Goal: Task Accomplishment & Management: Manage account settings

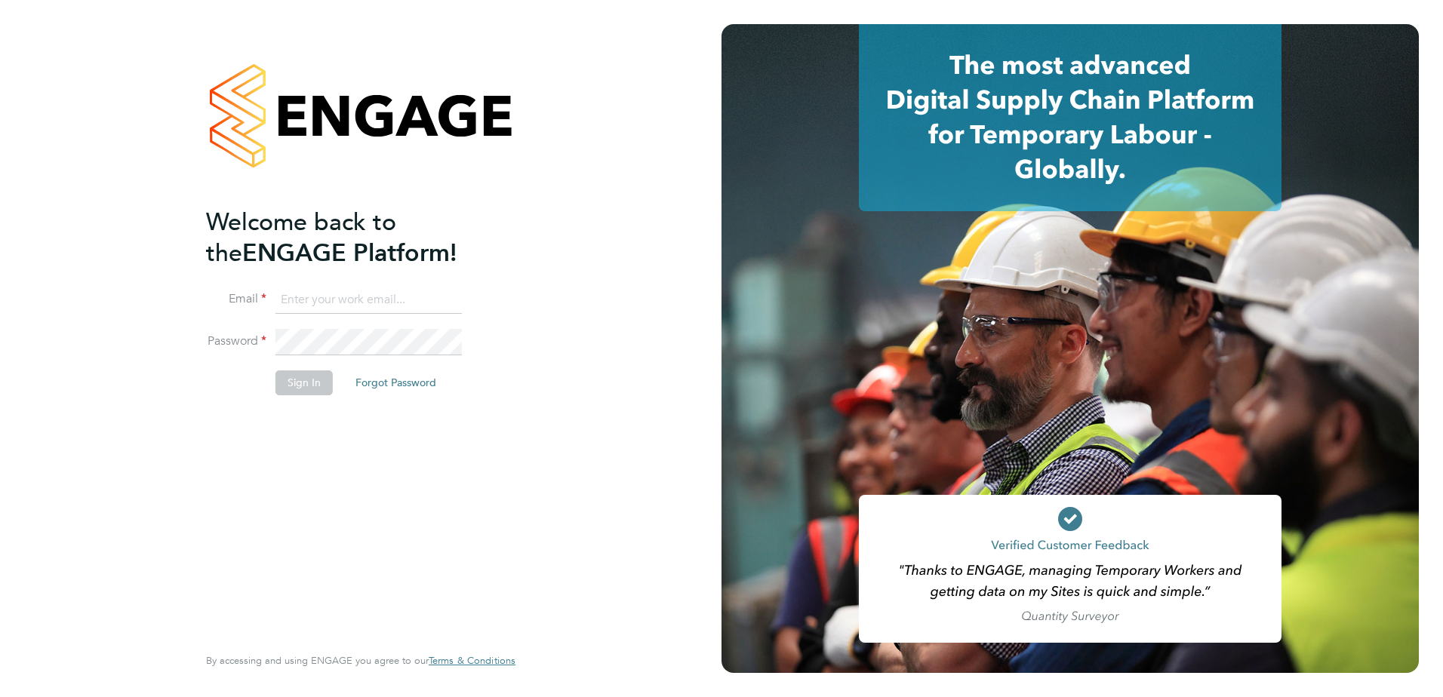
type input "joseph.radley-martin@brightonandhovealbion.com"
click at [300, 377] on button "Sign In" at bounding box center [304, 383] width 57 height 24
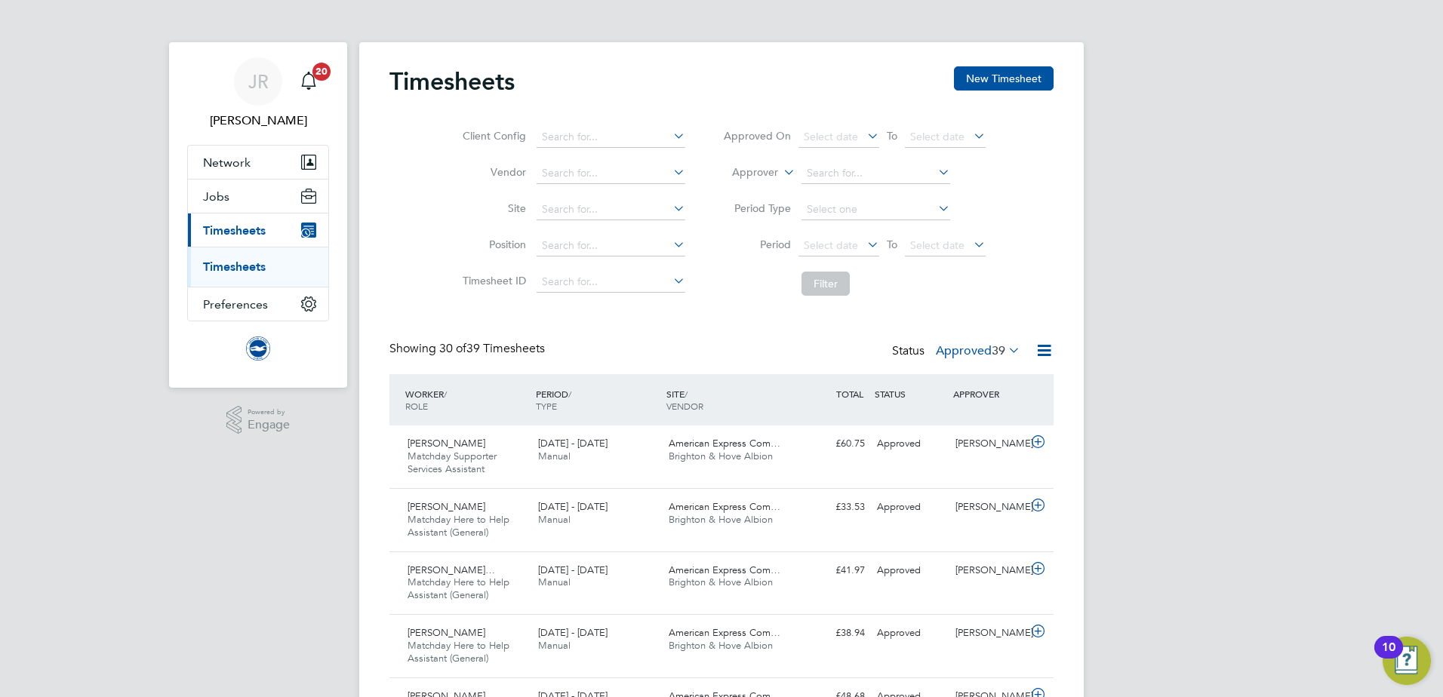
click at [1000, 354] on span "39" at bounding box center [999, 350] width 14 height 15
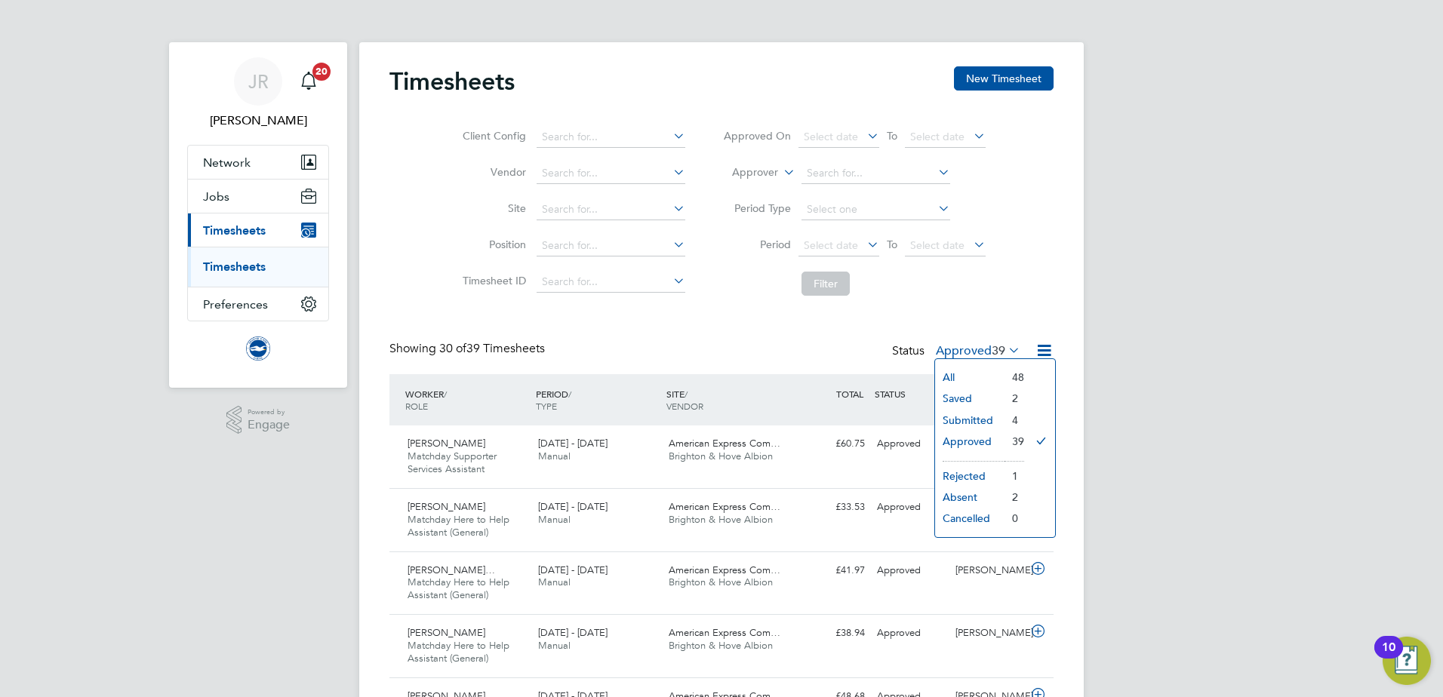
click at [972, 415] on li "Submitted" at bounding box center [969, 420] width 69 height 21
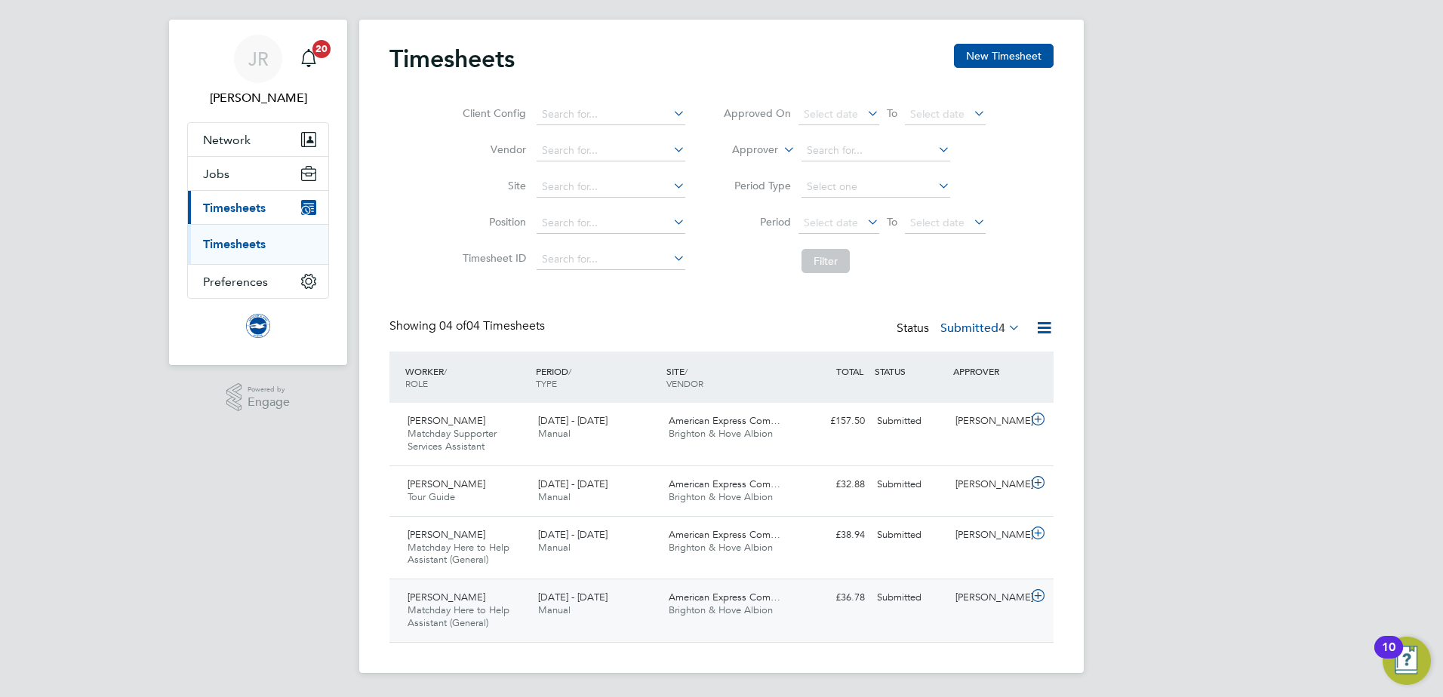
click at [803, 615] on div "Harry Williams Matchday Here to Help Assistant (General) 1 - 30 Sep 2025 1 - 30…" at bounding box center [722, 610] width 664 height 63
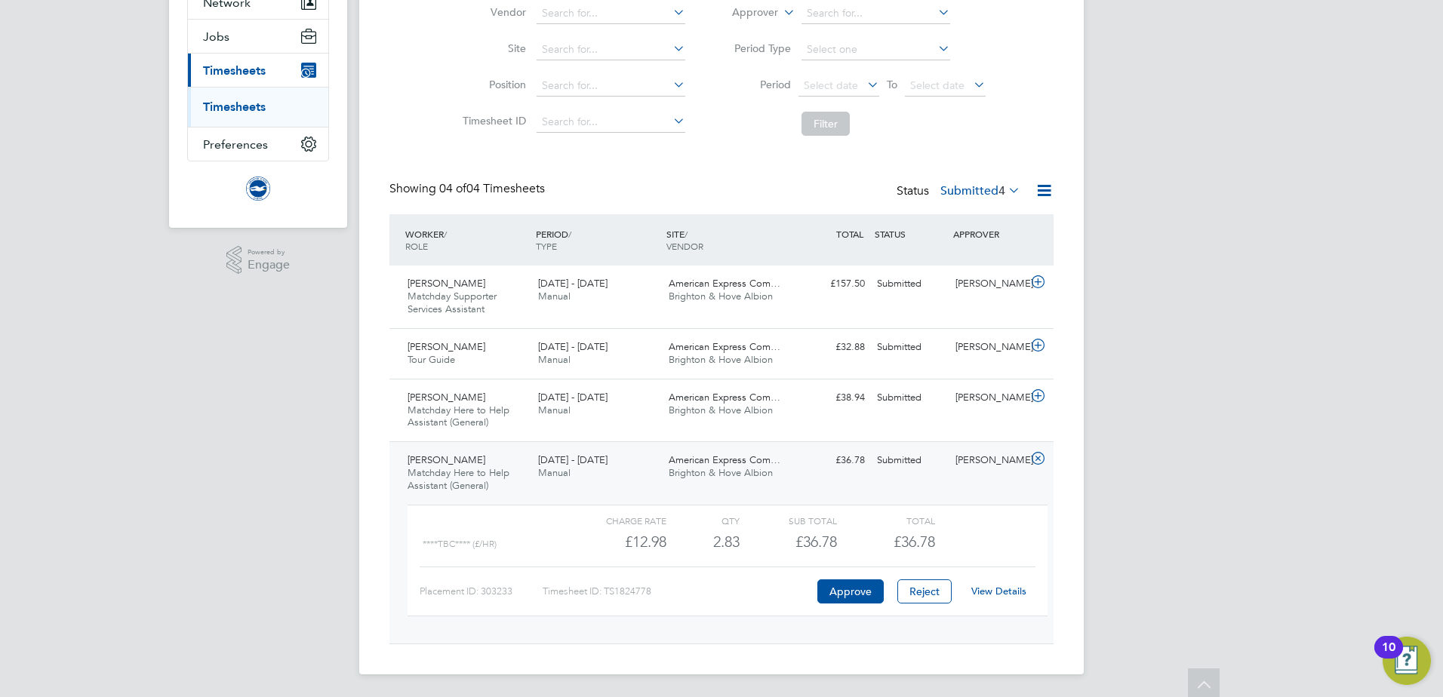
scroll to position [162, 0]
click at [992, 590] on link "View Details" at bounding box center [999, 590] width 55 height 13
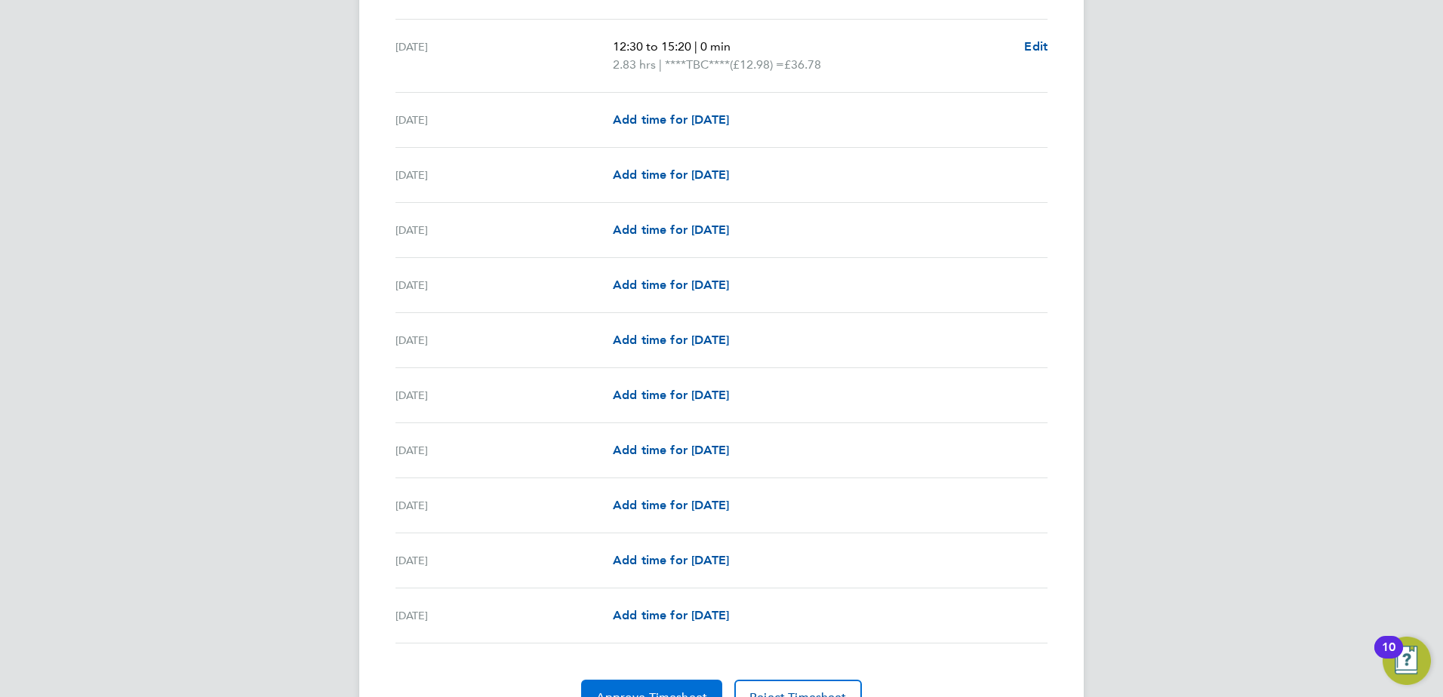
scroll to position [1600, 0]
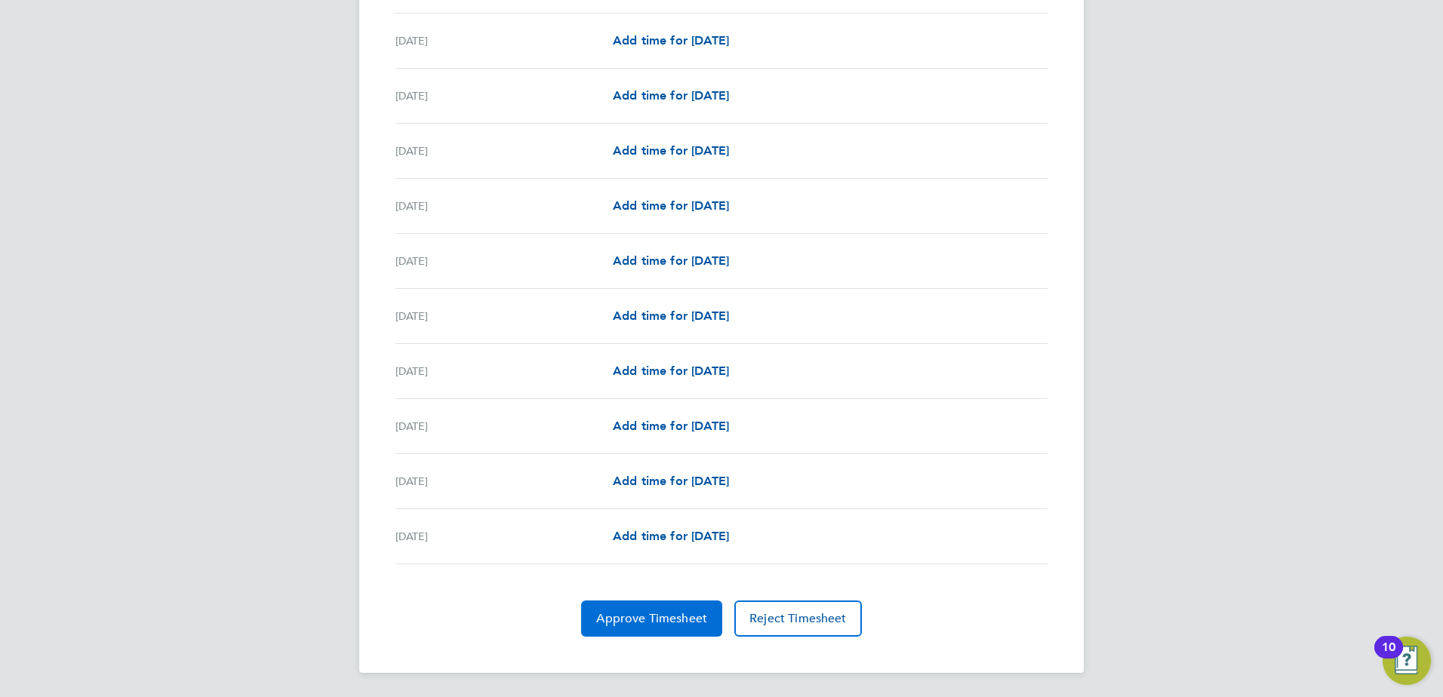
click at [630, 624] on span "Approve Timesheet" at bounding box center [651, 618] width 111 height 15
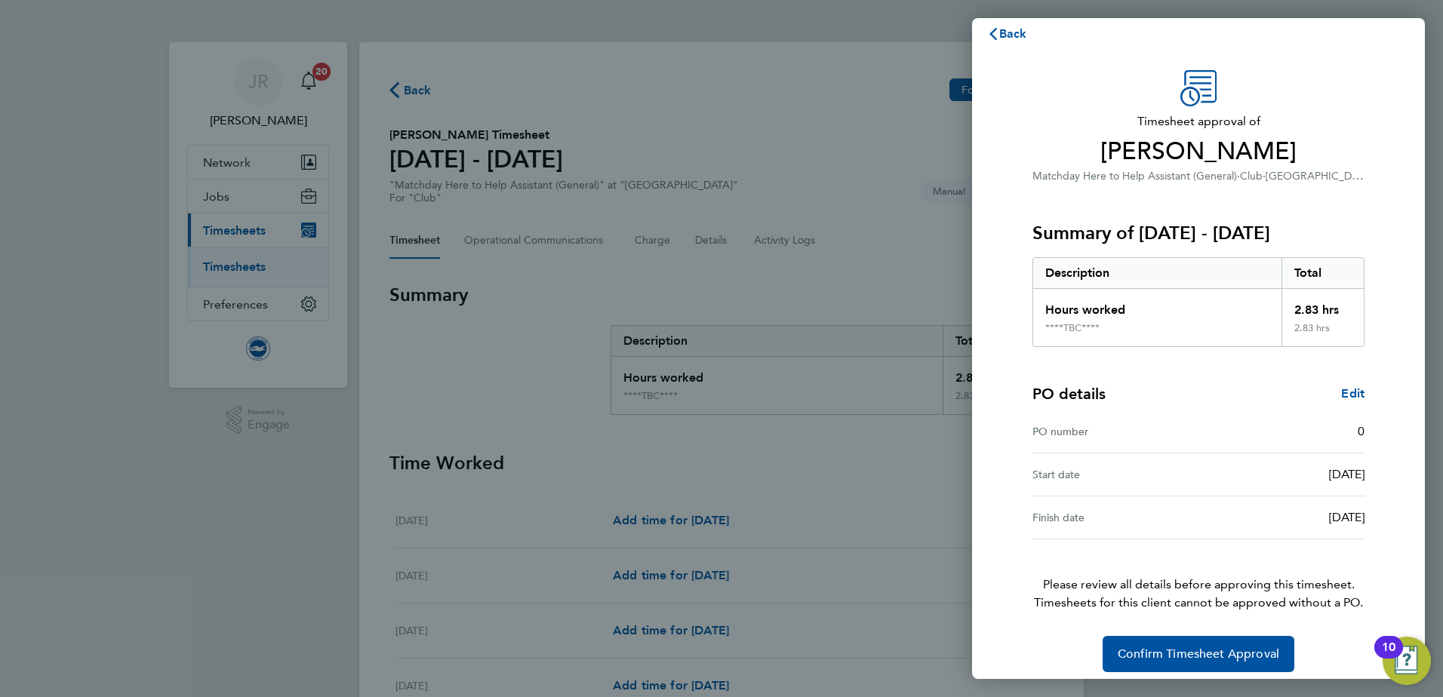
scroll to position [26, 0]
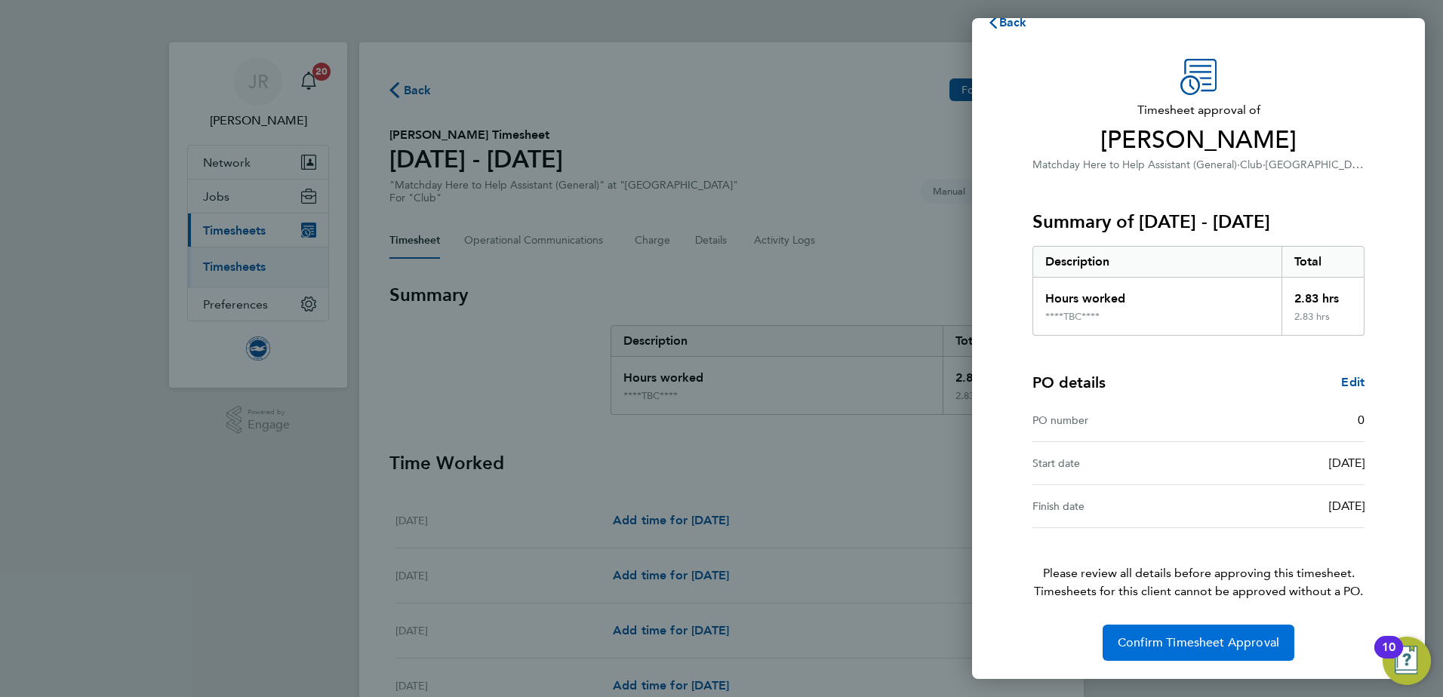
click at [1154, 640] on span "Confirm Timesheet Approval" at bounding box center [1199, 643] width 162 height 15
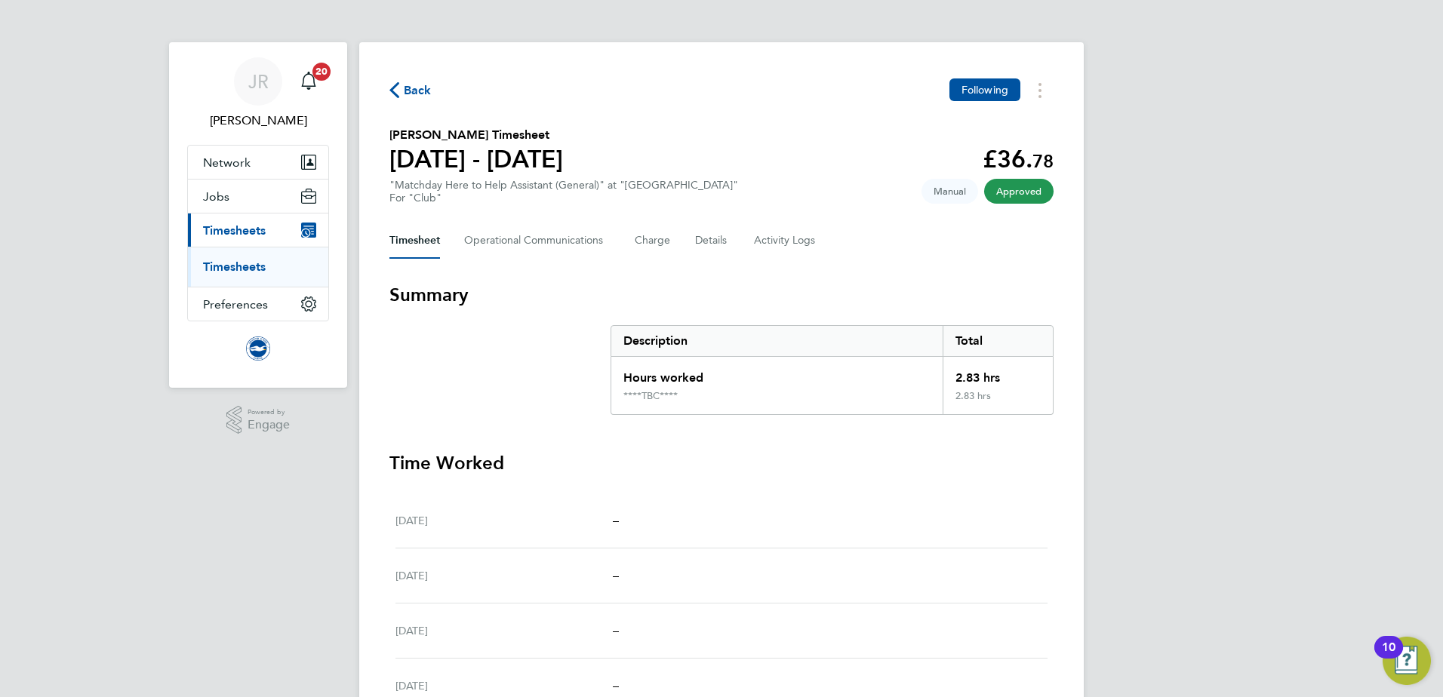
click at [410, 87] on span "Back" at bounding box center [418, 91] width 28 height 18
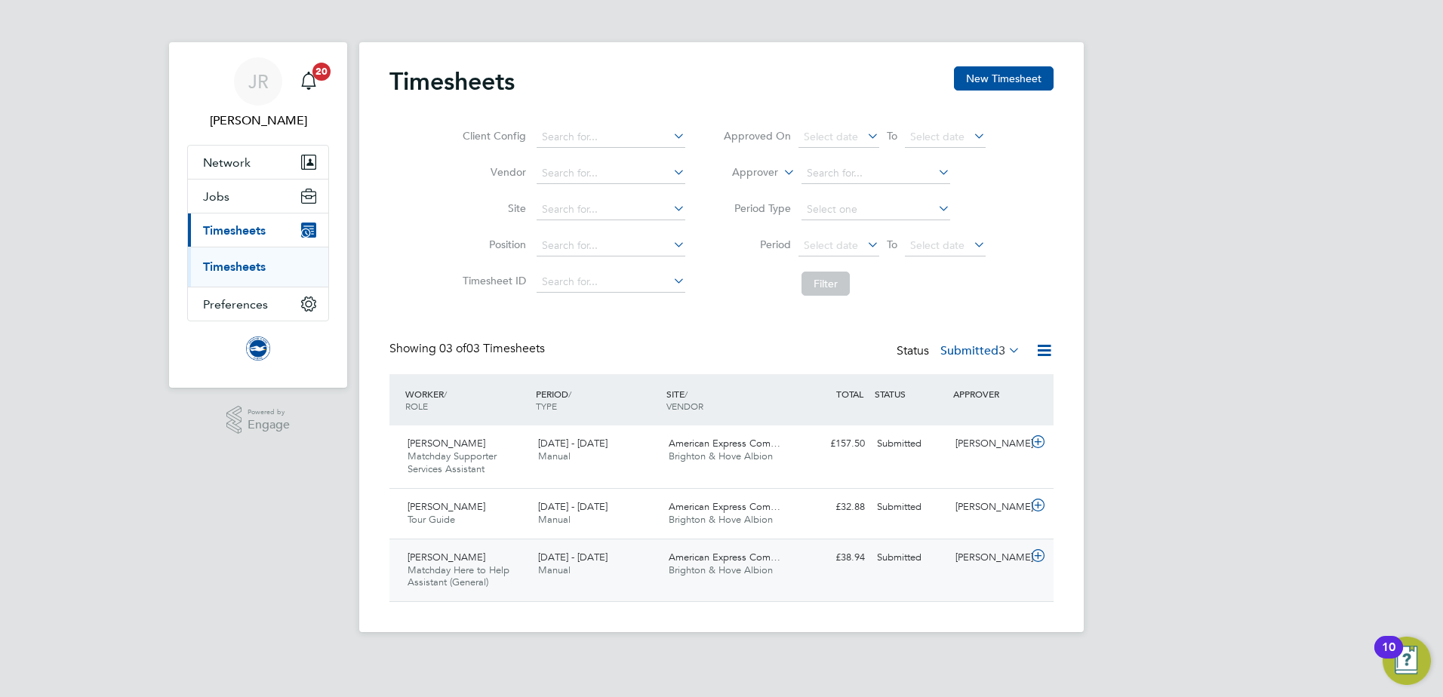
click at [620, 571] on div "1 - 30 Sep 2025 Manual" at bounding box center [597, 565] width 131 height 38
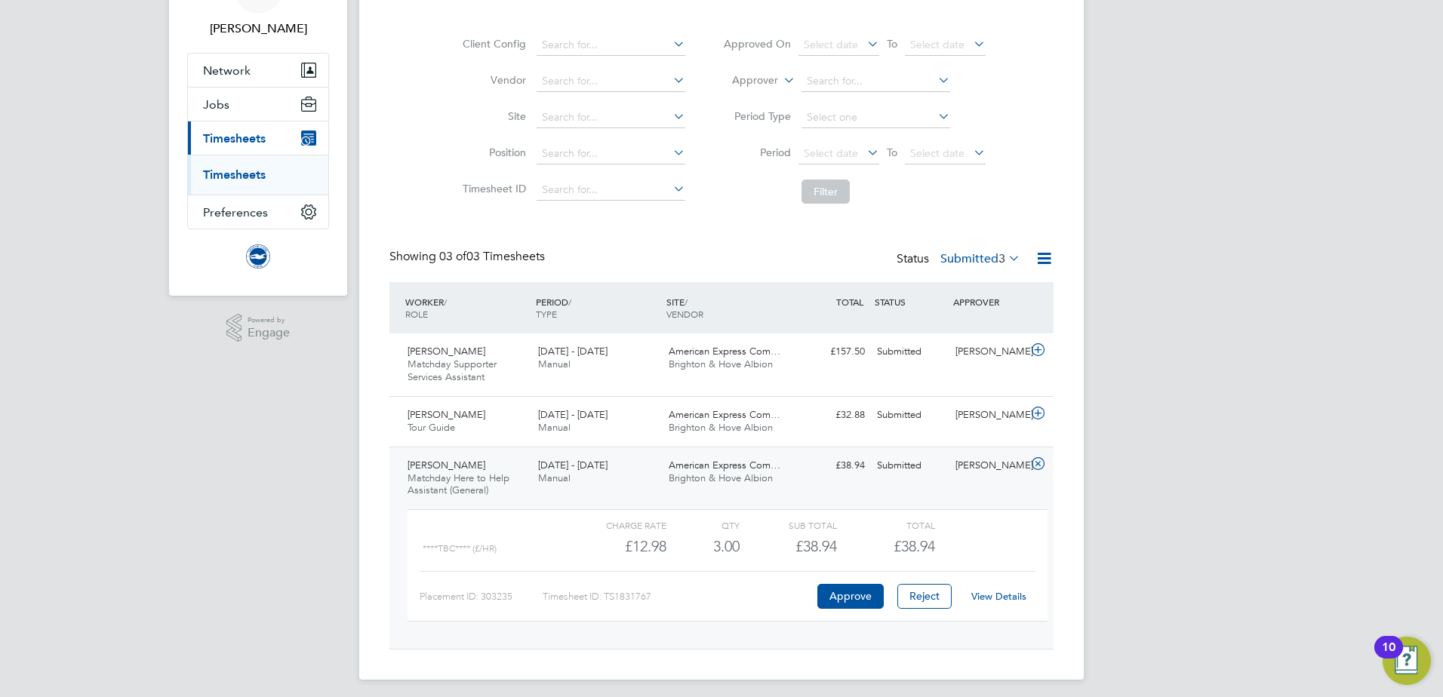
scroll to position [99, 0]
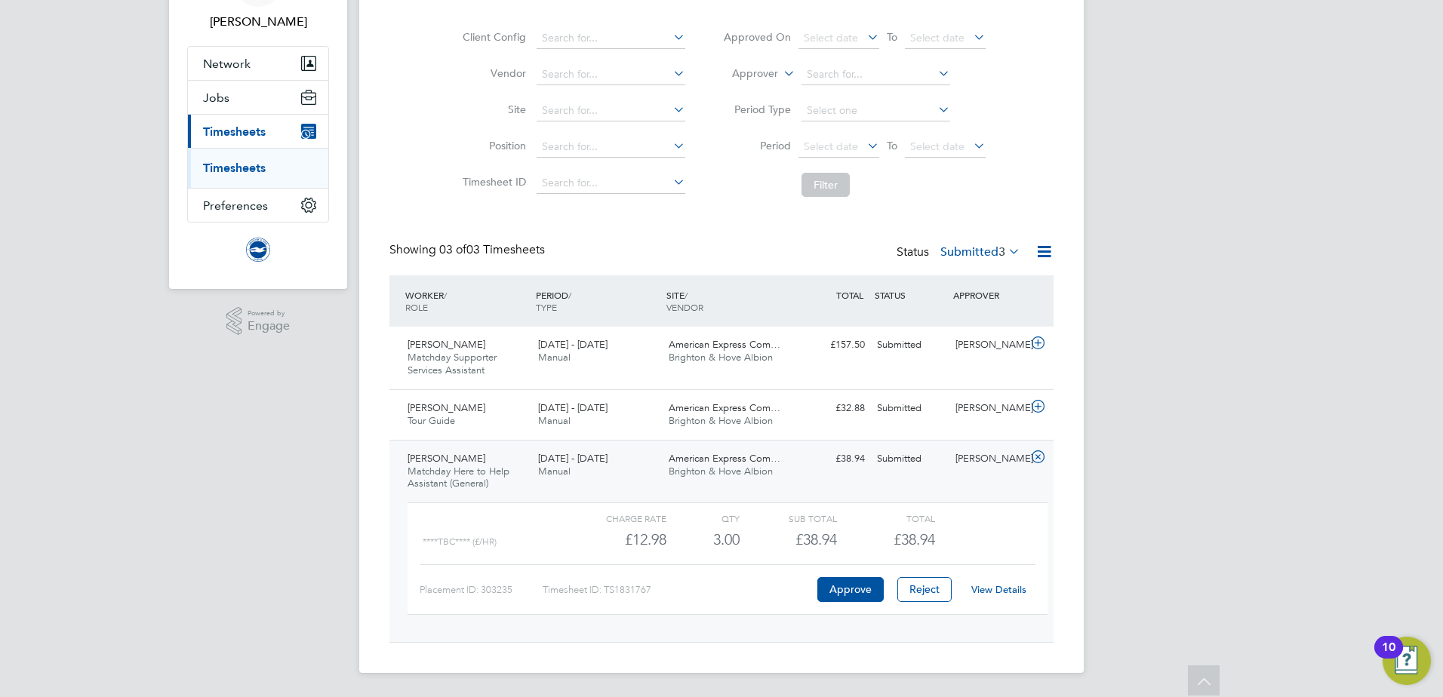
click at [1007, 594] on link "View Details" at bounding box center [999, 590] width 55 height 13
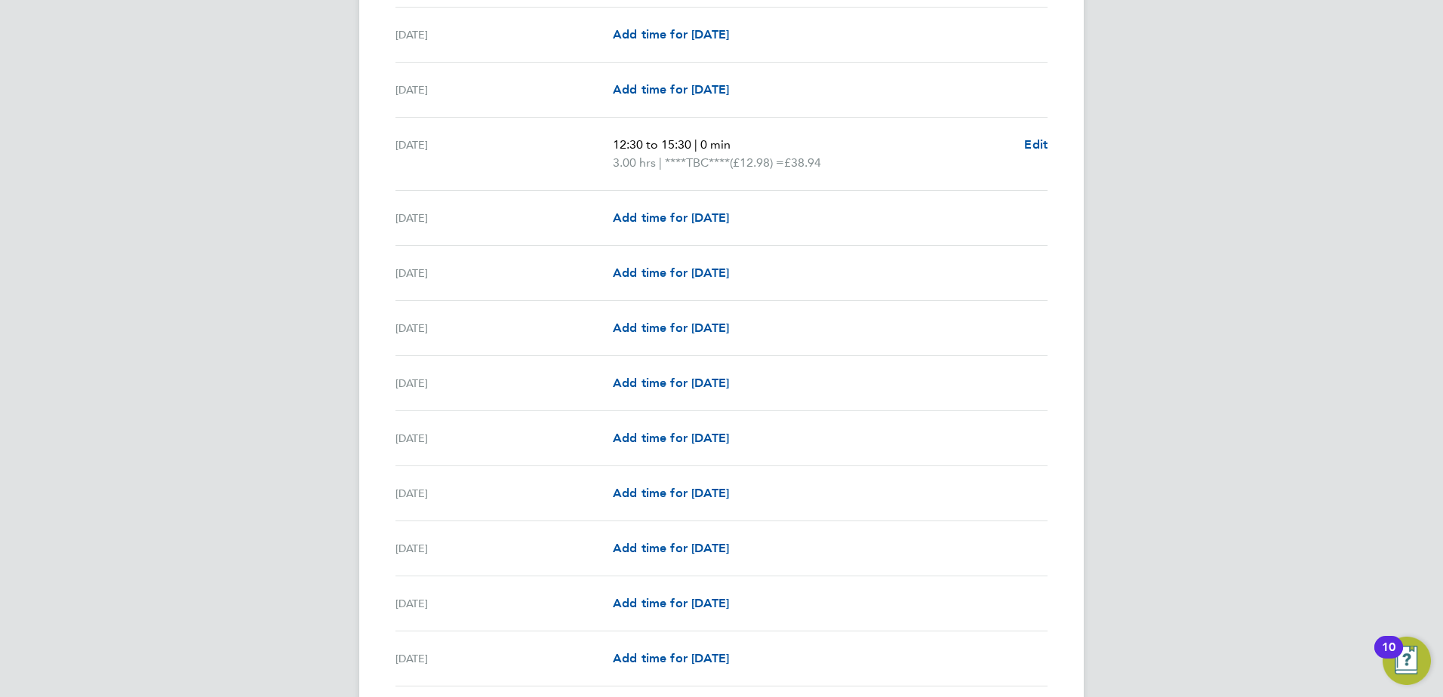
scroll to position [1600, 0]
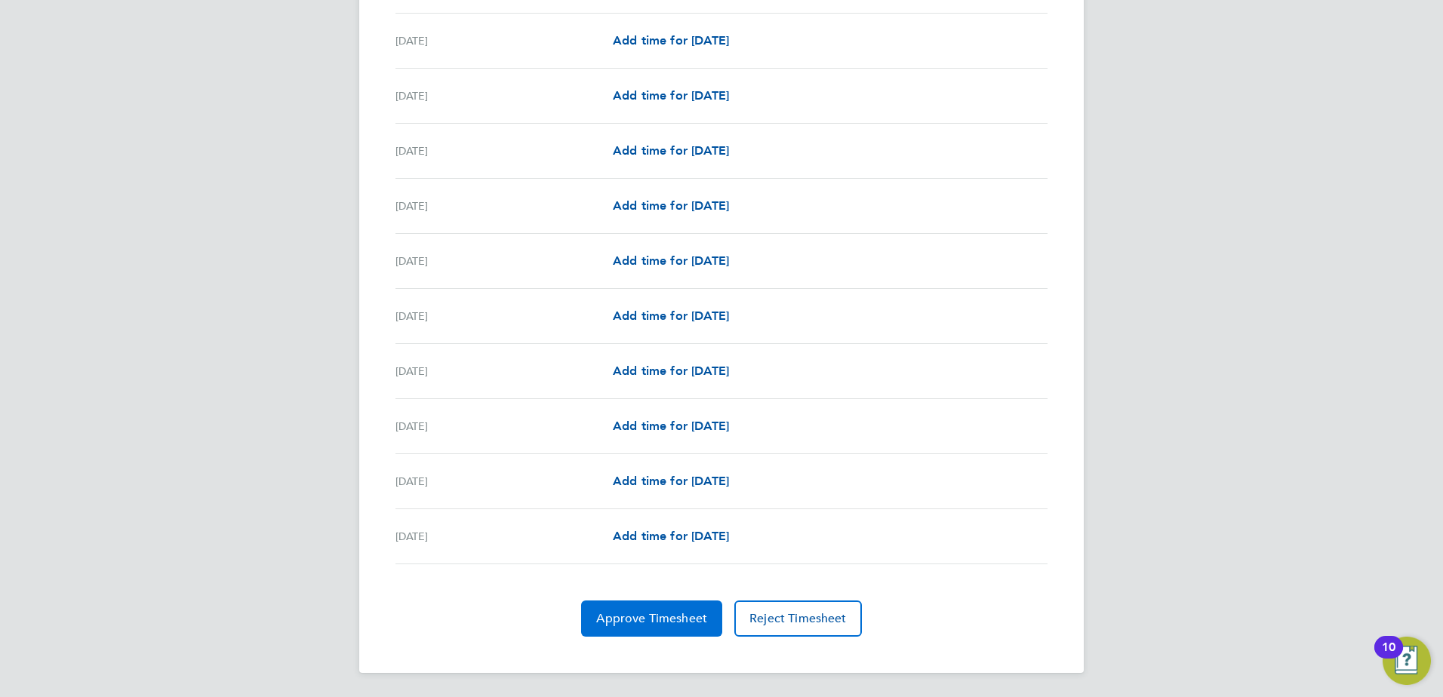
click at [673, 620] on span "Approve Timesheet" at bounding box center [651, 618] width 111 height 15
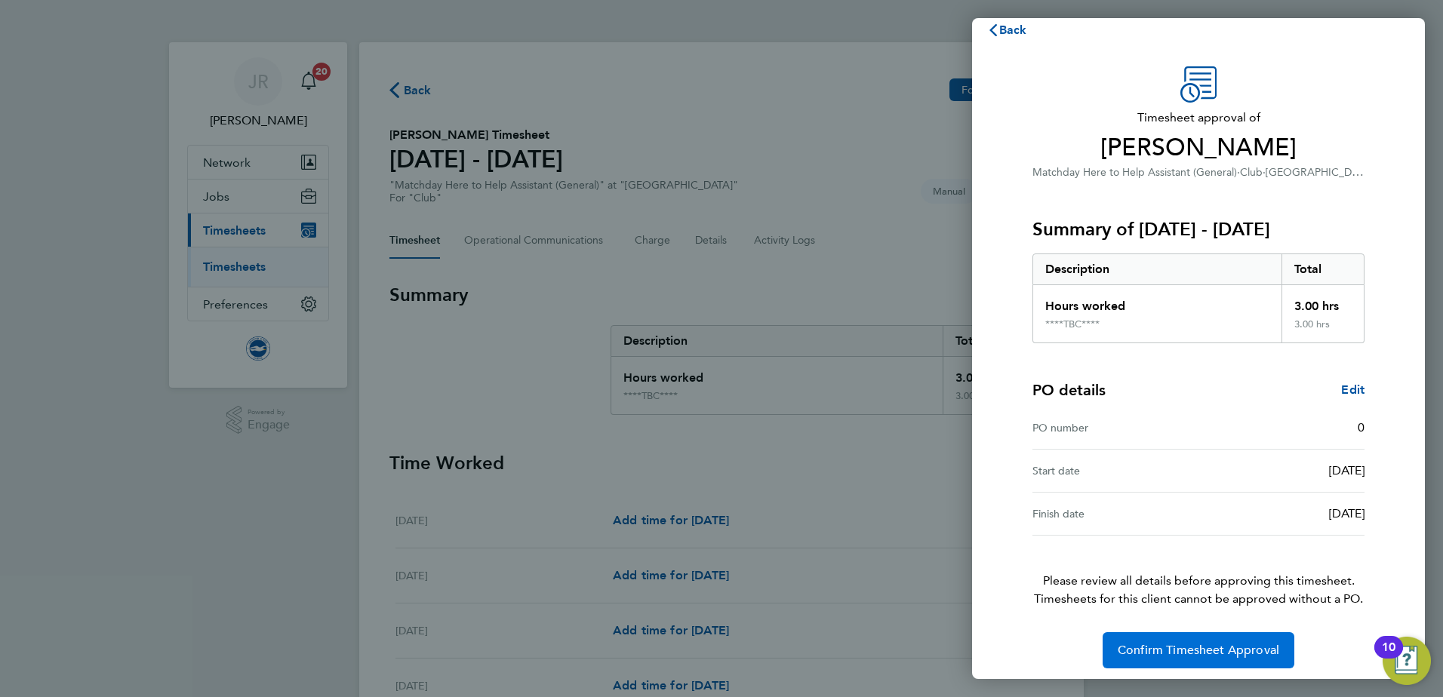
scroll to position [26, 0]
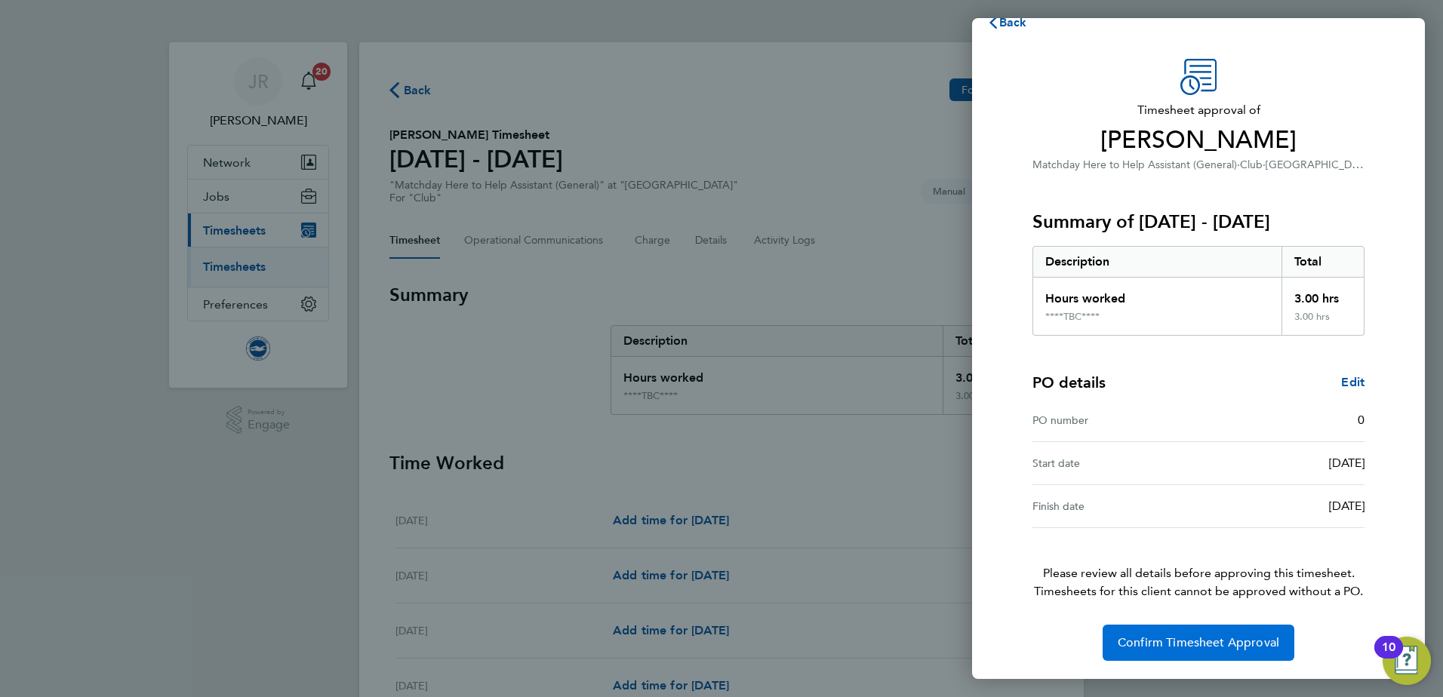
click at [1242, 633] on button "Confirm Timesheet Approval" at bounding box center [1199, 643] width 192 height 36
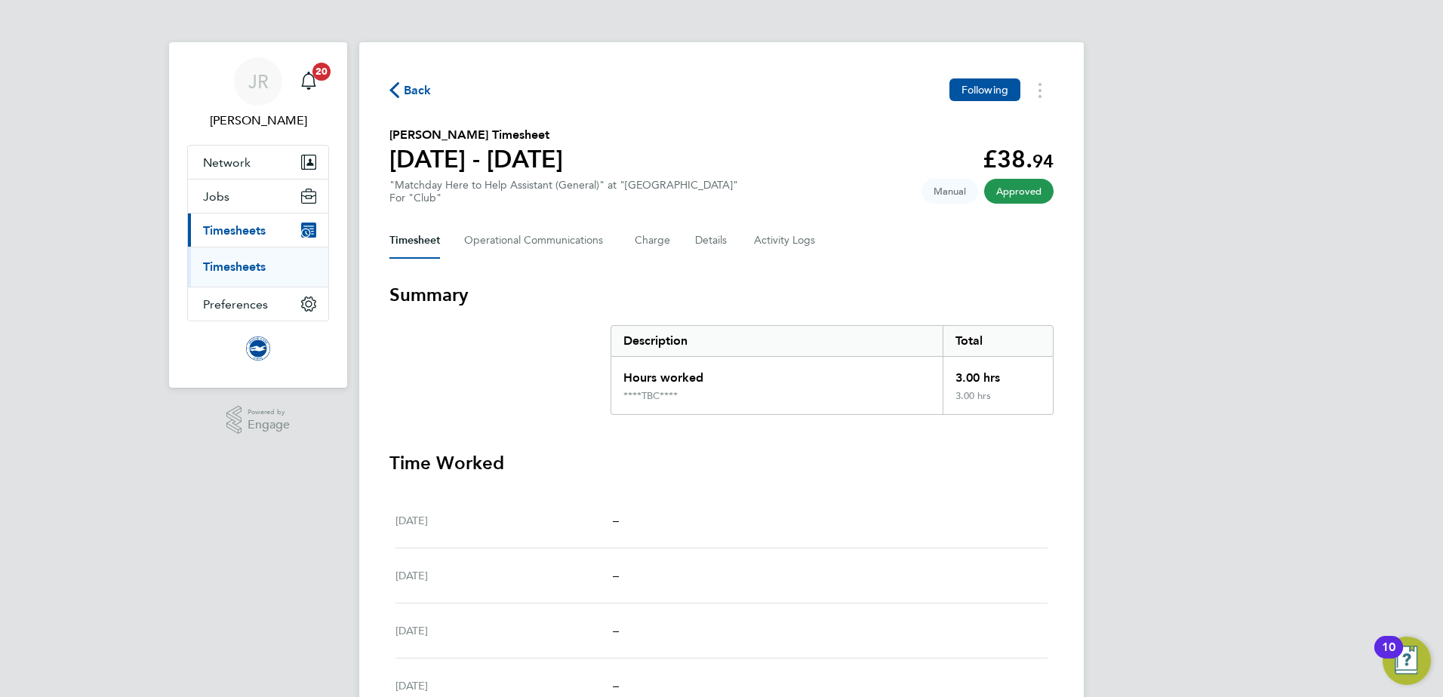
click at [397, 97] on icon "button" at bounding box center [395, 90] width 10 height 16
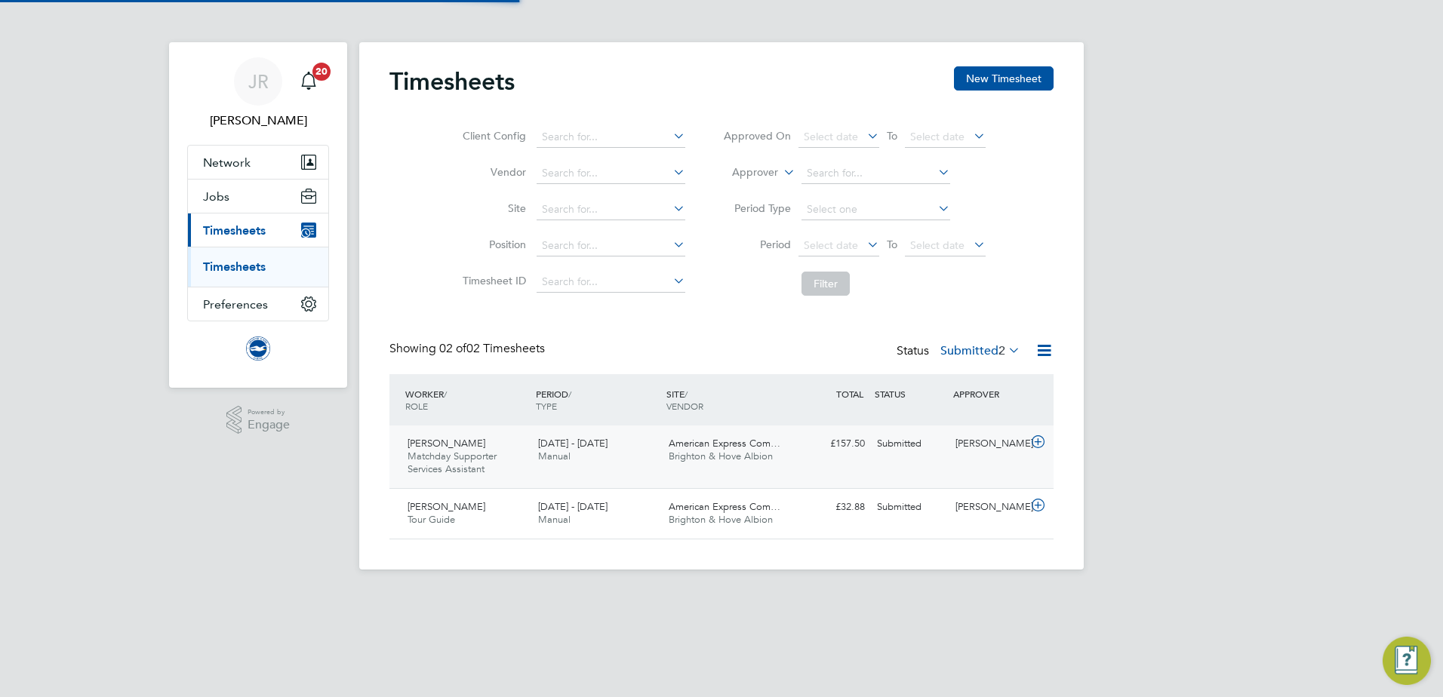
scroll to position [38, 131]
click at [643, 507] on div "1 - 30 Sep 2025 Manual" at bounding box center [597, 514] width 131 height 38
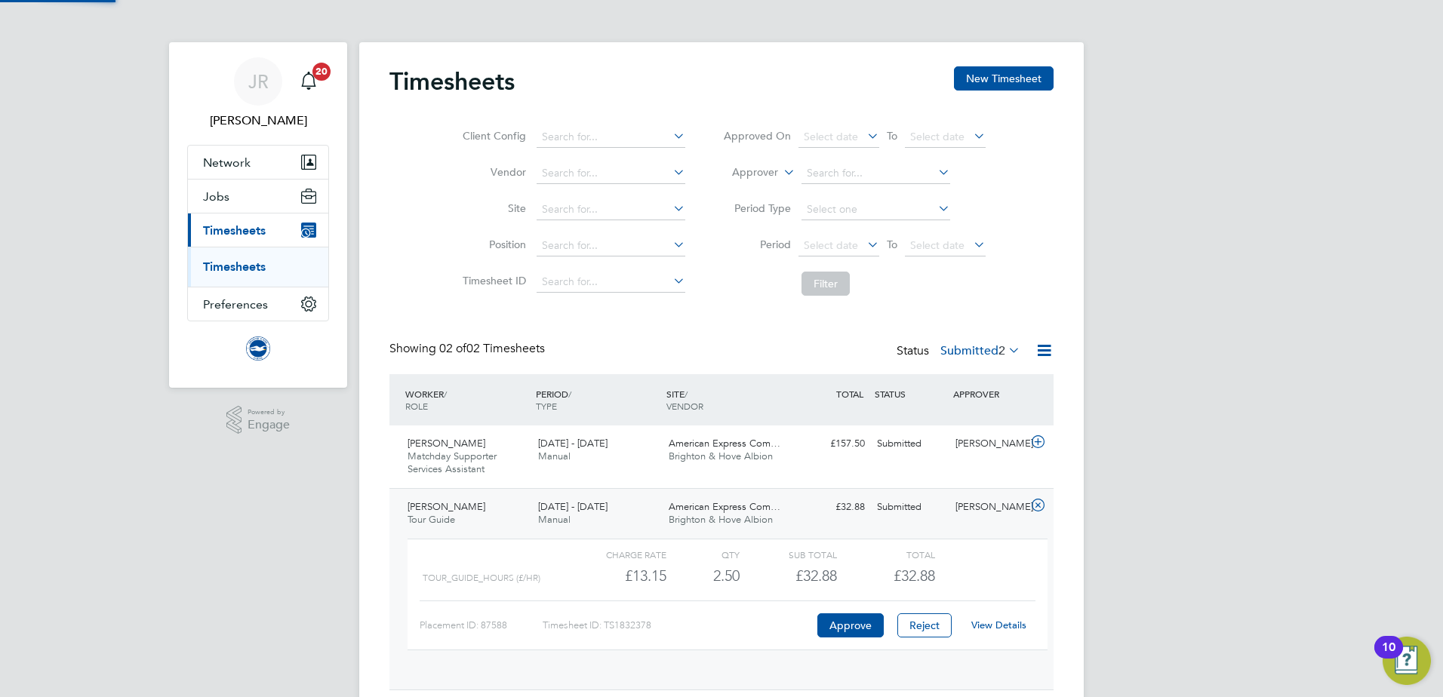
scroll to position [26, 147]
click at [991, 628] on link "View Details" at bounding box center [999, 625] width 55 height 13
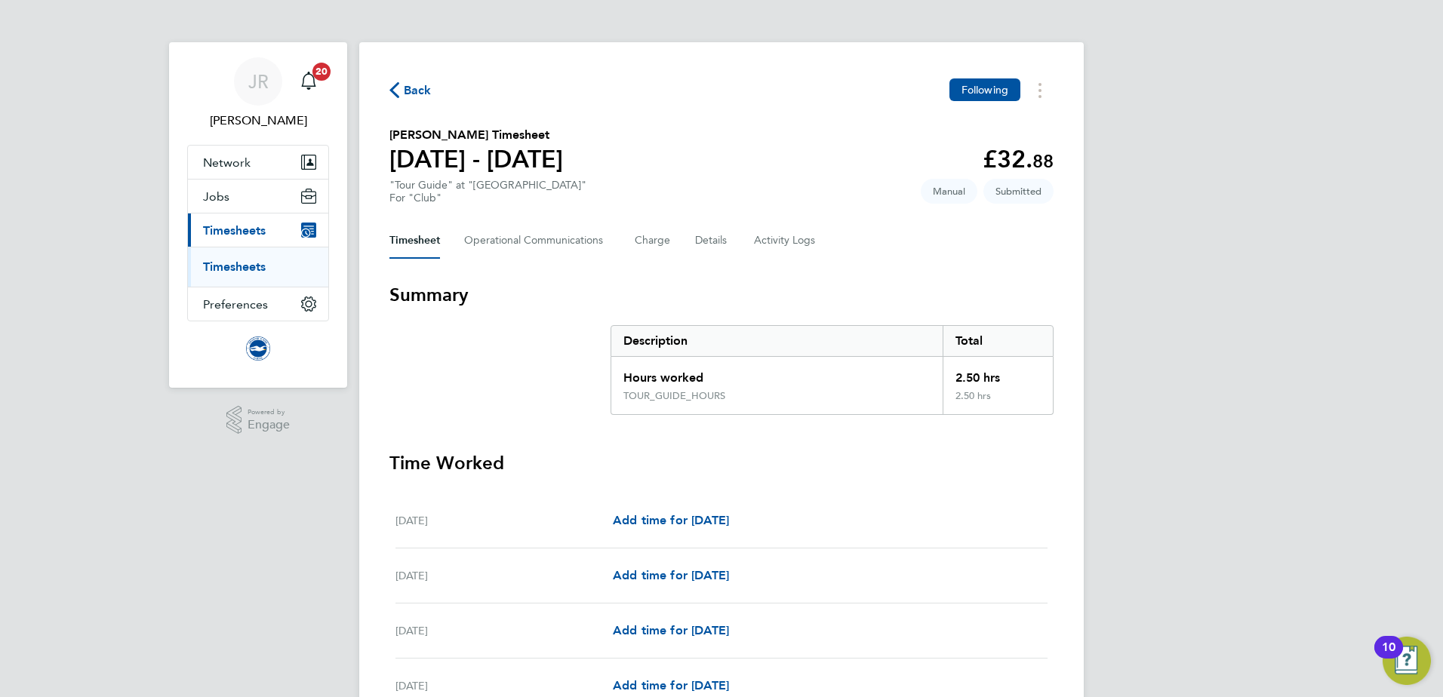
click at [401, 89] on span "Back" at bounding box center [411, 89] width 42 height 14
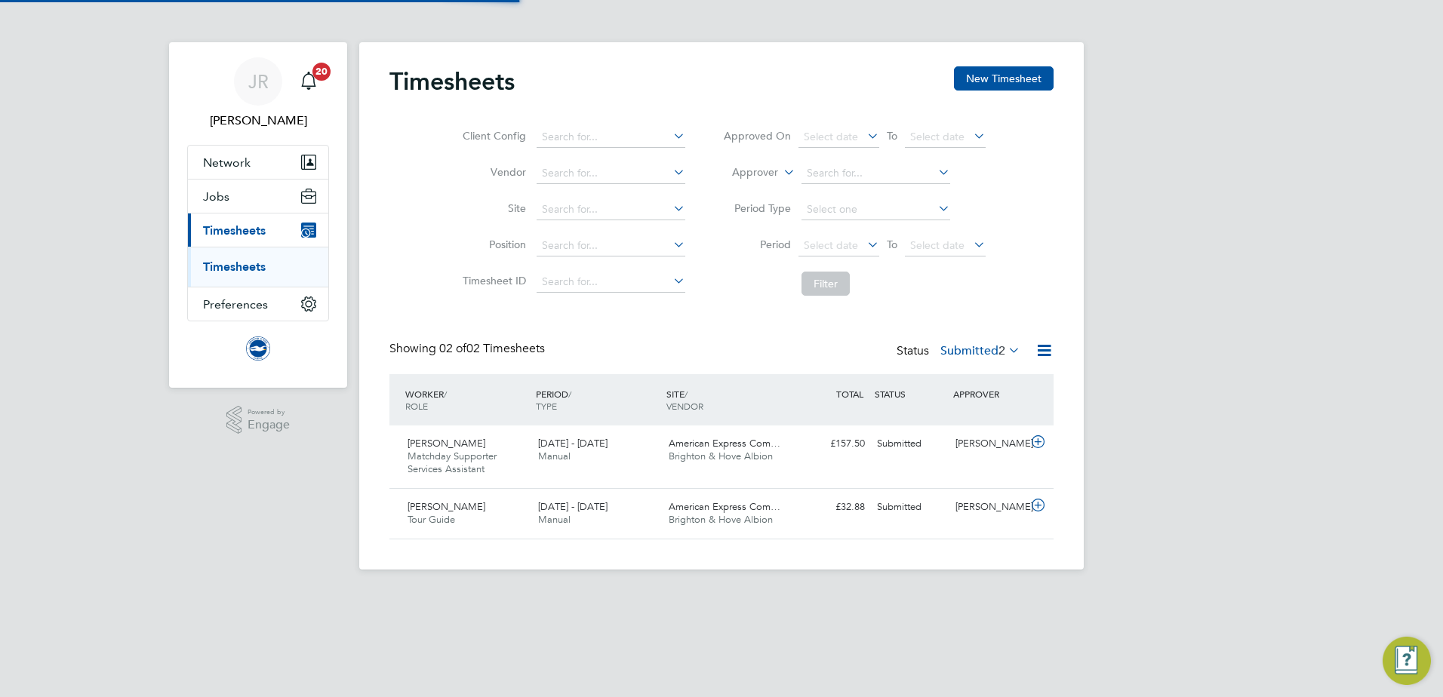
scroll to position [38, 131]
click at [988, 353] on label "Submitted 2" at bounding box center [981, 350] width 80 height 15
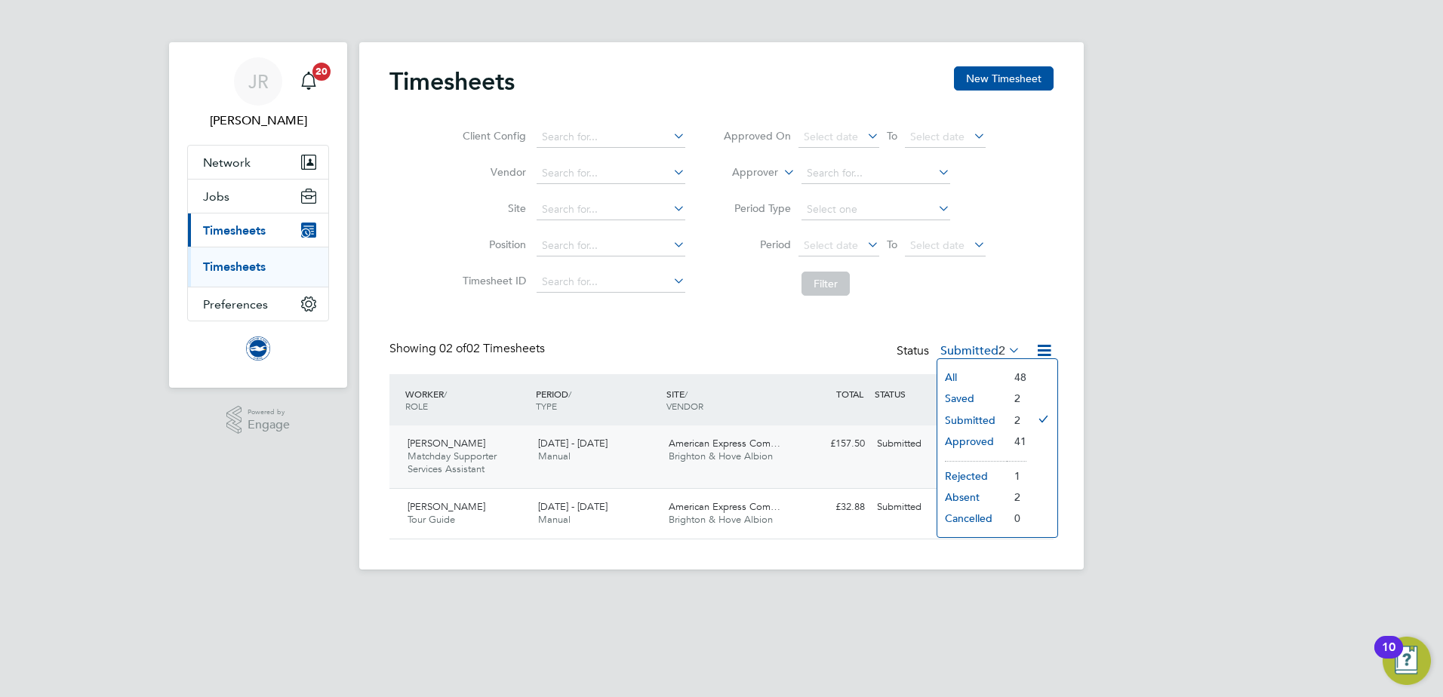
click at [977, 435] on li "Approved" at bounding box center [972, 441] width 69 height 21
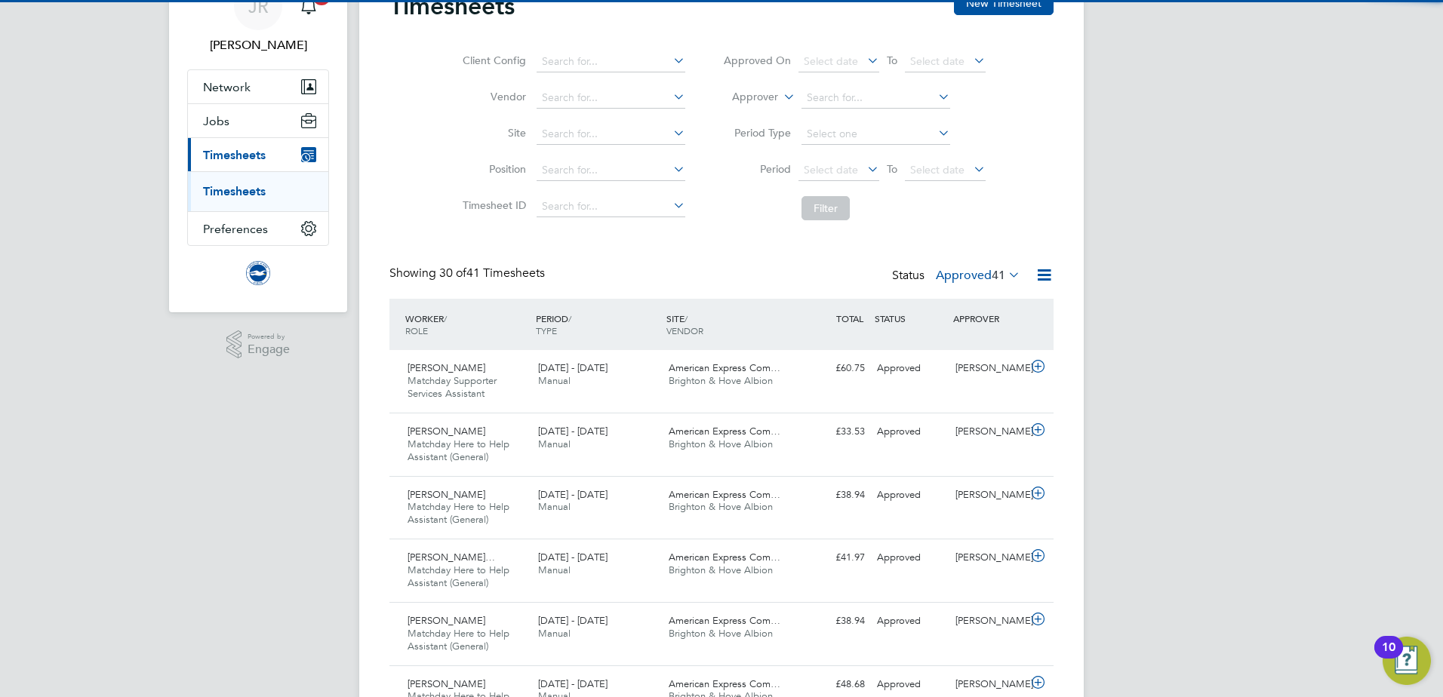
scroll to position [0, 0]
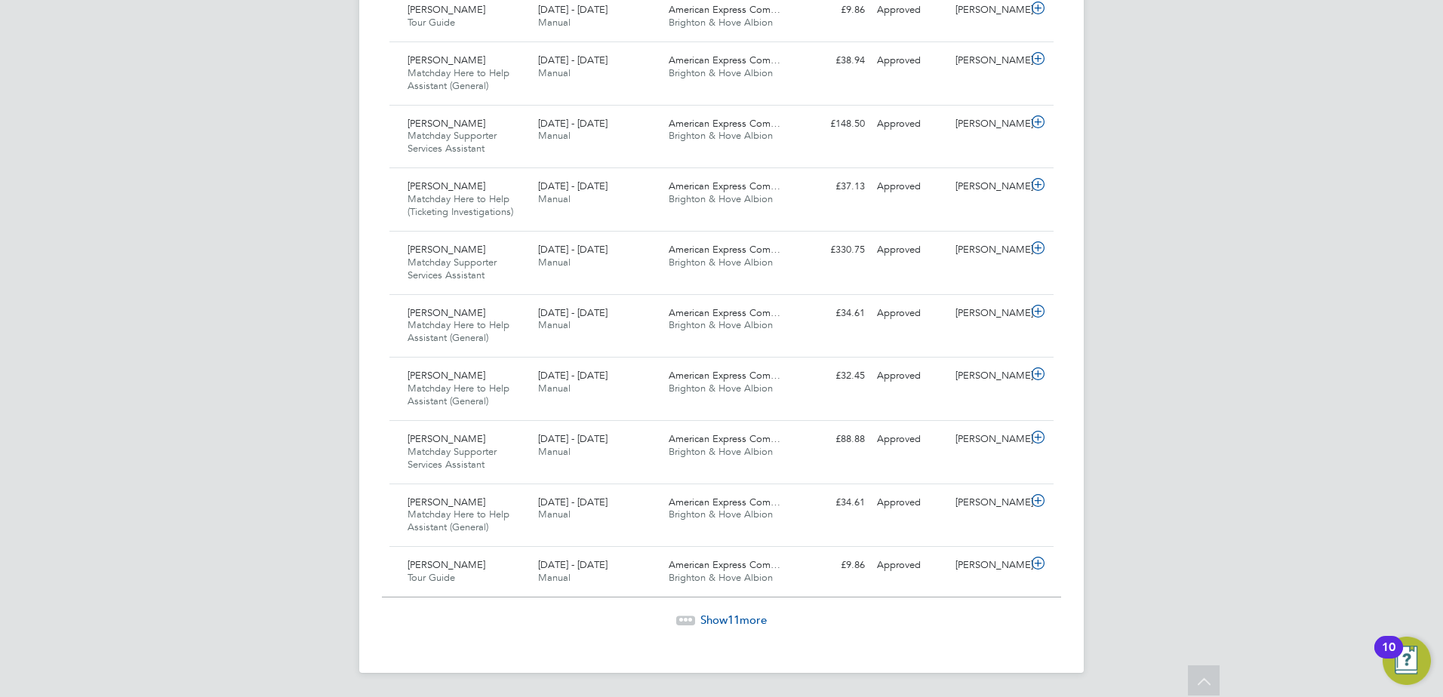
click at [742, 621] on span "Show 11 more" at bounding box center [734, 620] width 66 height 14
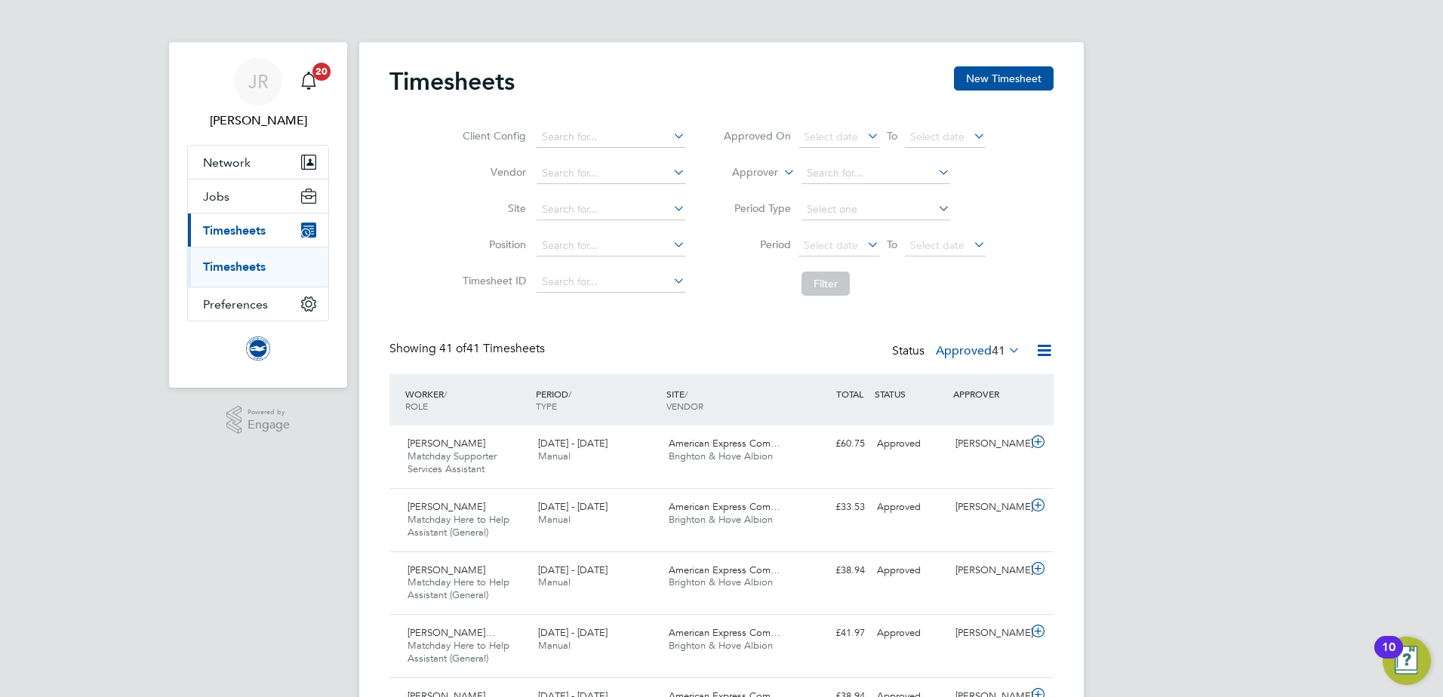
click at [973, 346] on label "Approved 41" at bounding box center [978, 350] width 85 height 15
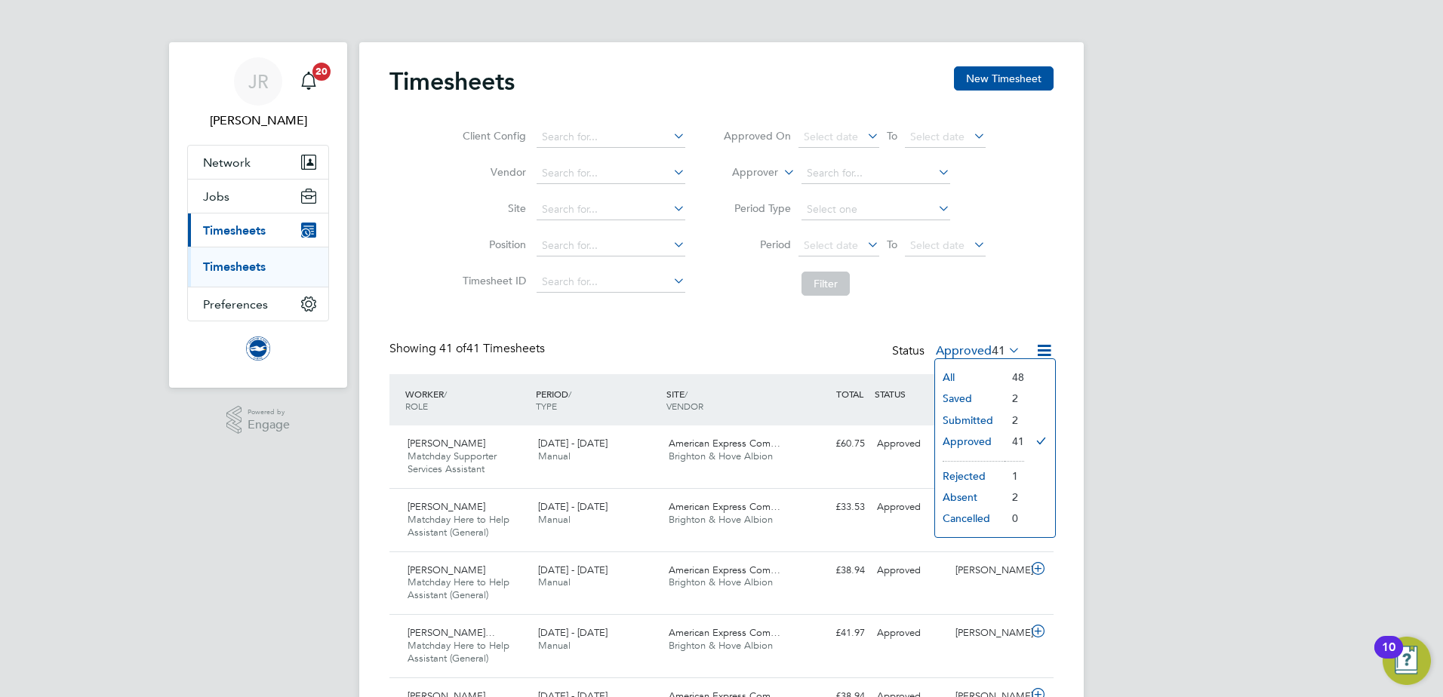
click at [960, 424] on li "Submitted" at bounding box center [969, 420] width 69 height 21
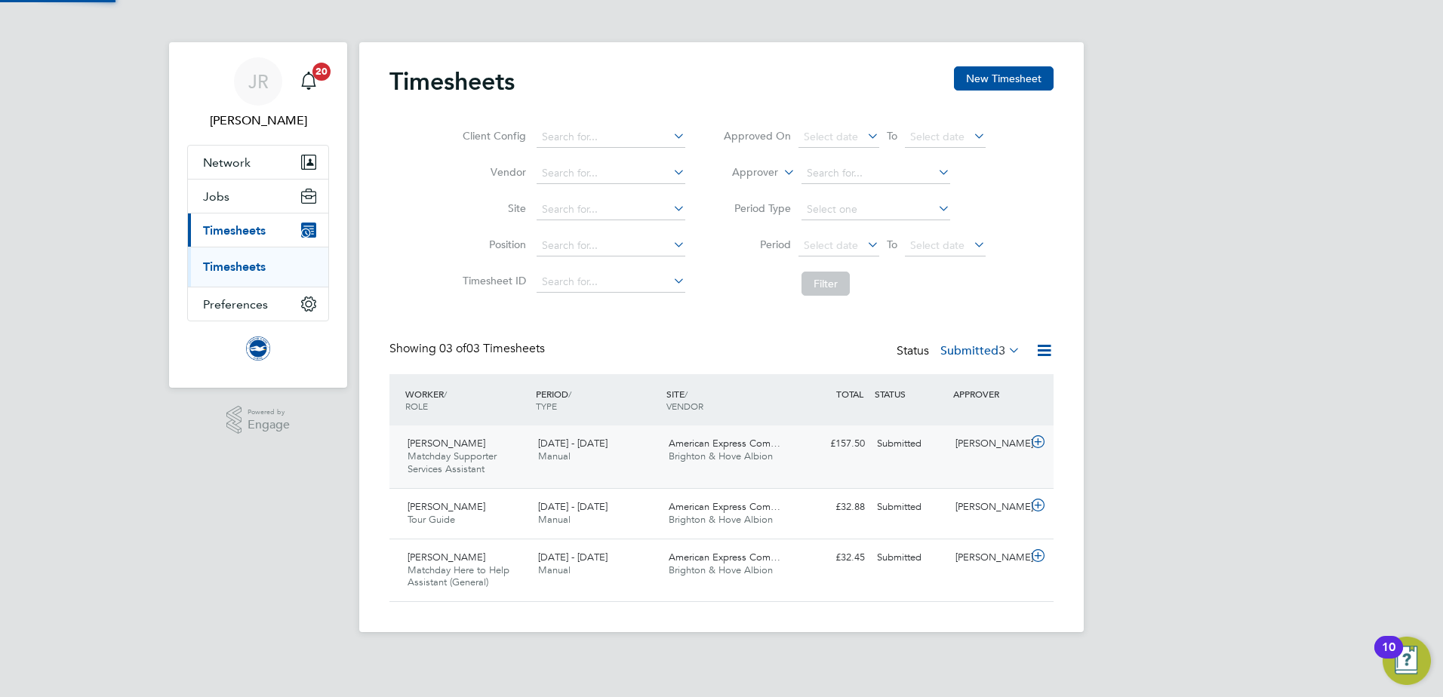
scroll to position [51, 131]
click at [528, 570] on div "Phine Jackson-Edmead Matchday Here to Help Assistant (General) 1 - 30 Sep 2025" at bounding box center [467, 571] width 131 height 51
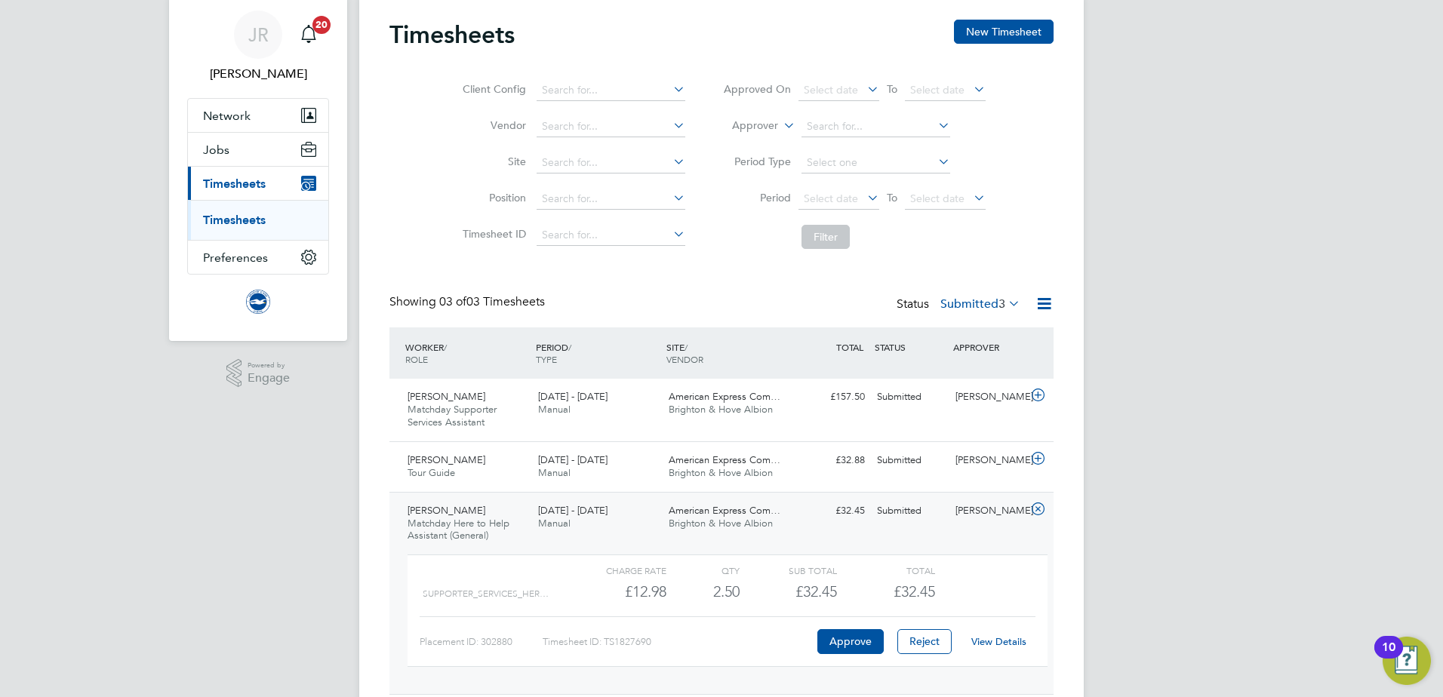
scroll to position [99, 0]
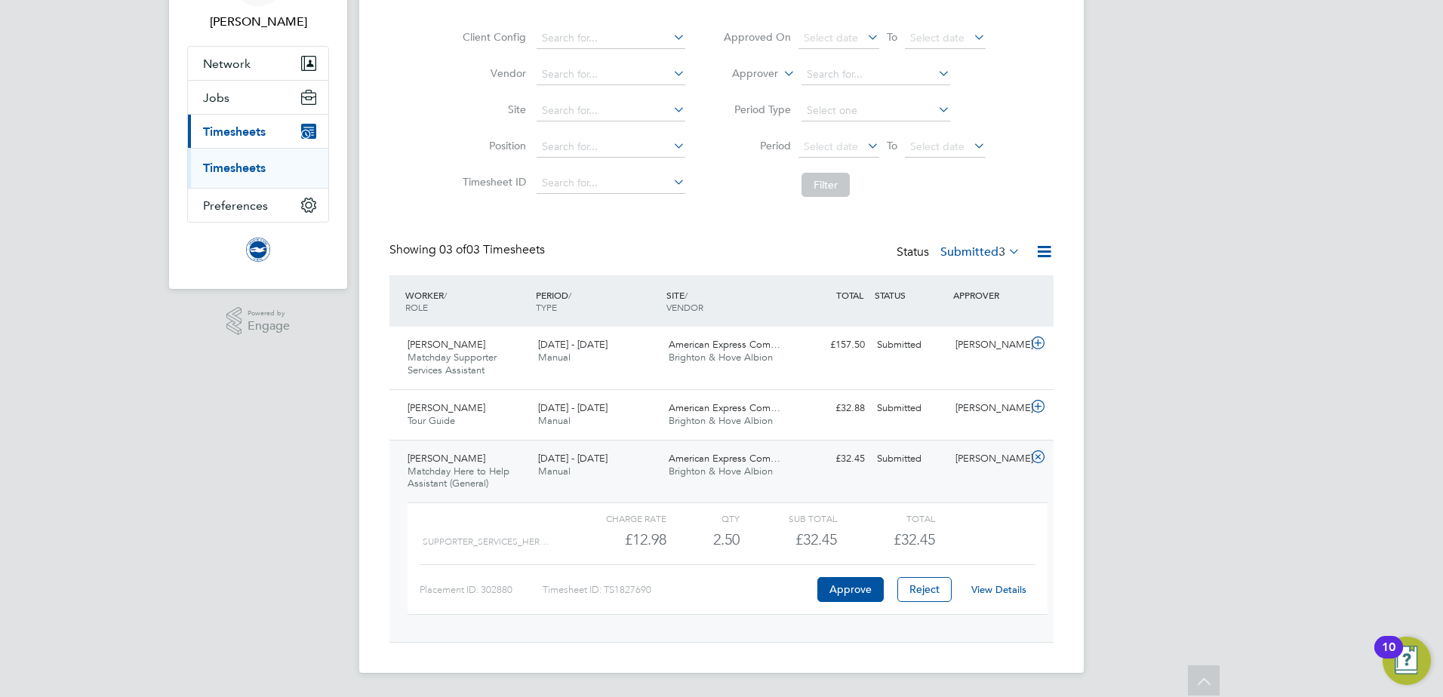
click at [996, 589] on link "View Details" at bounding box center [999, 590] width 55 height 13
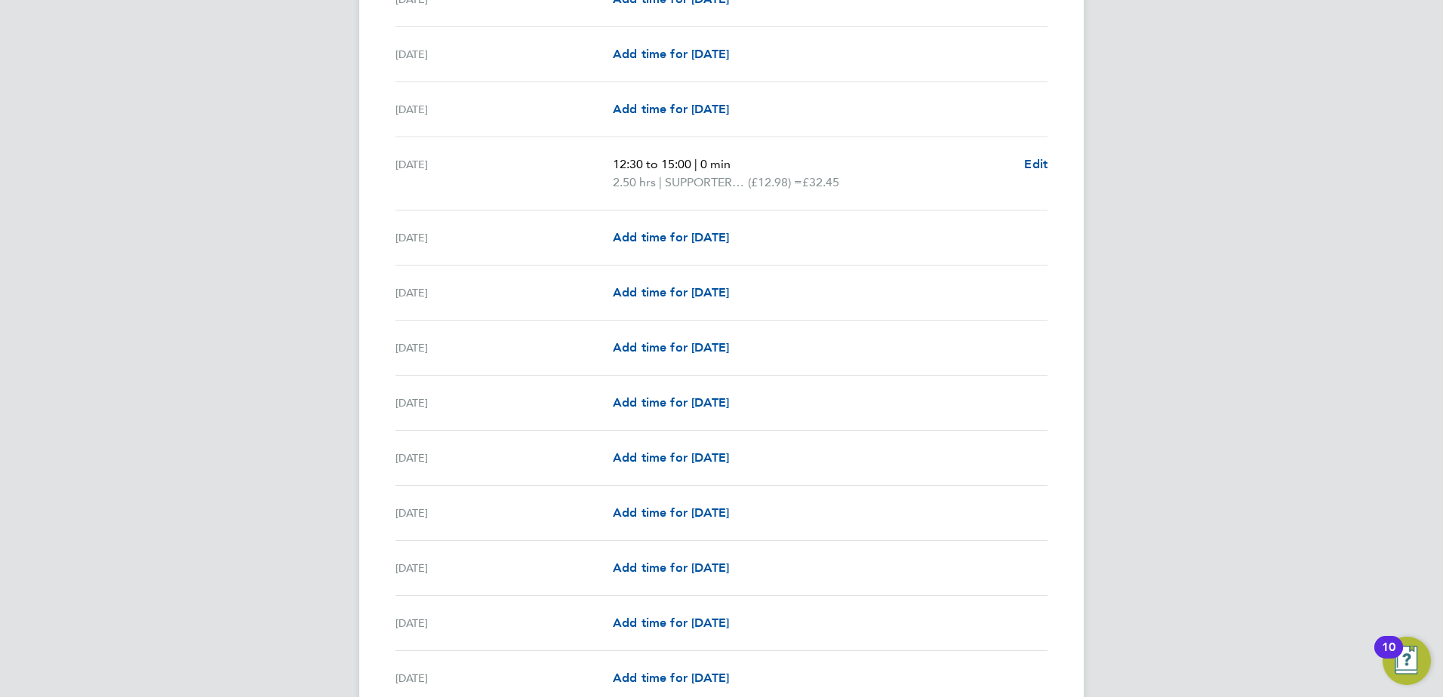
scroll to position [1600, 0]
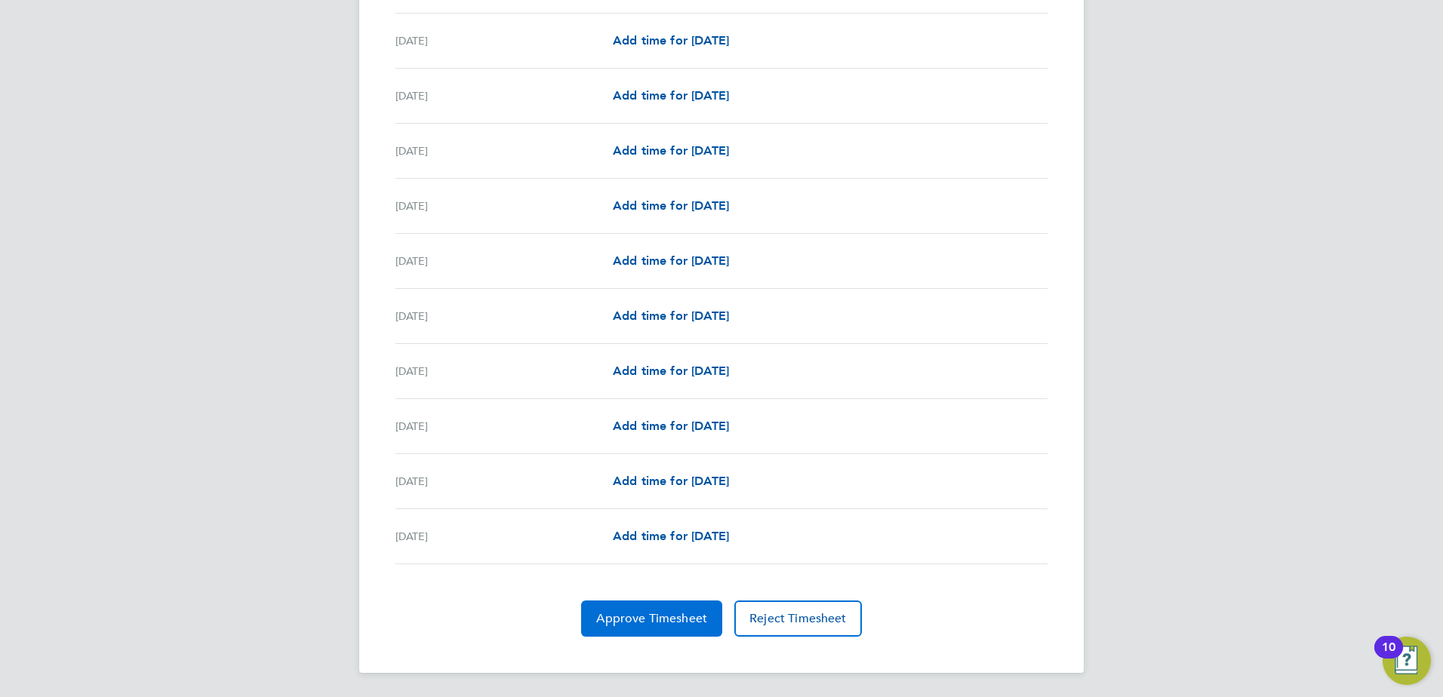
click at [652, 615] on span "Approve Timesheet" at bounding box center [651, 618] width 111 height 15
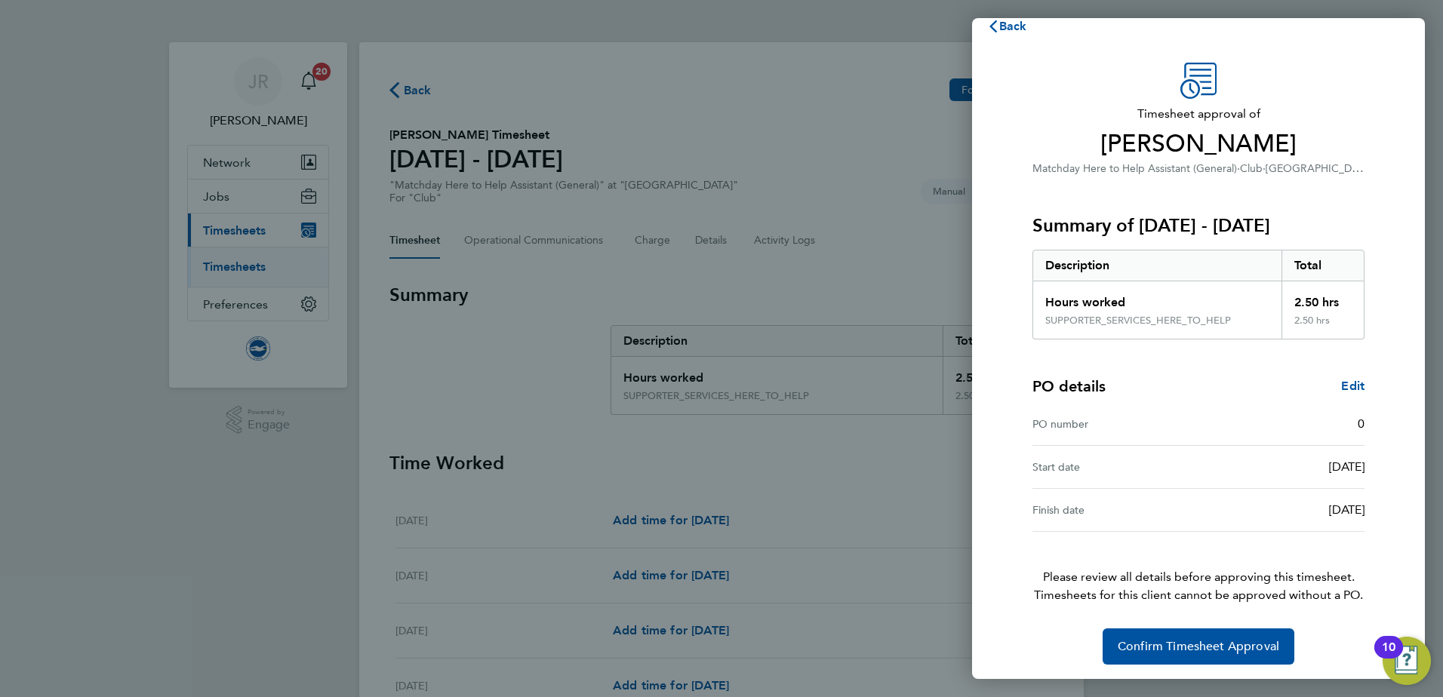
scroll to position [26, 0]
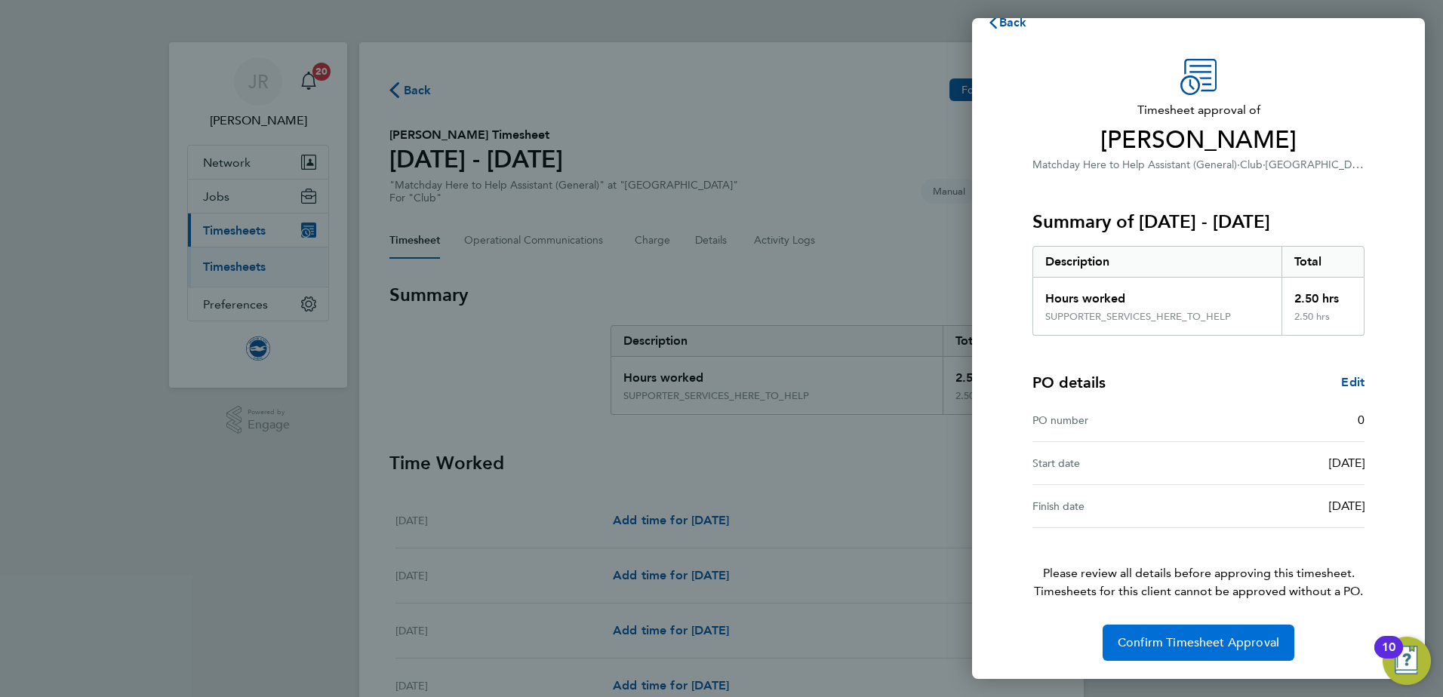
click at [1180, 638] on span "Confirm Timesheet Approval" at bounding box center [1199, 643] width 162 height 15
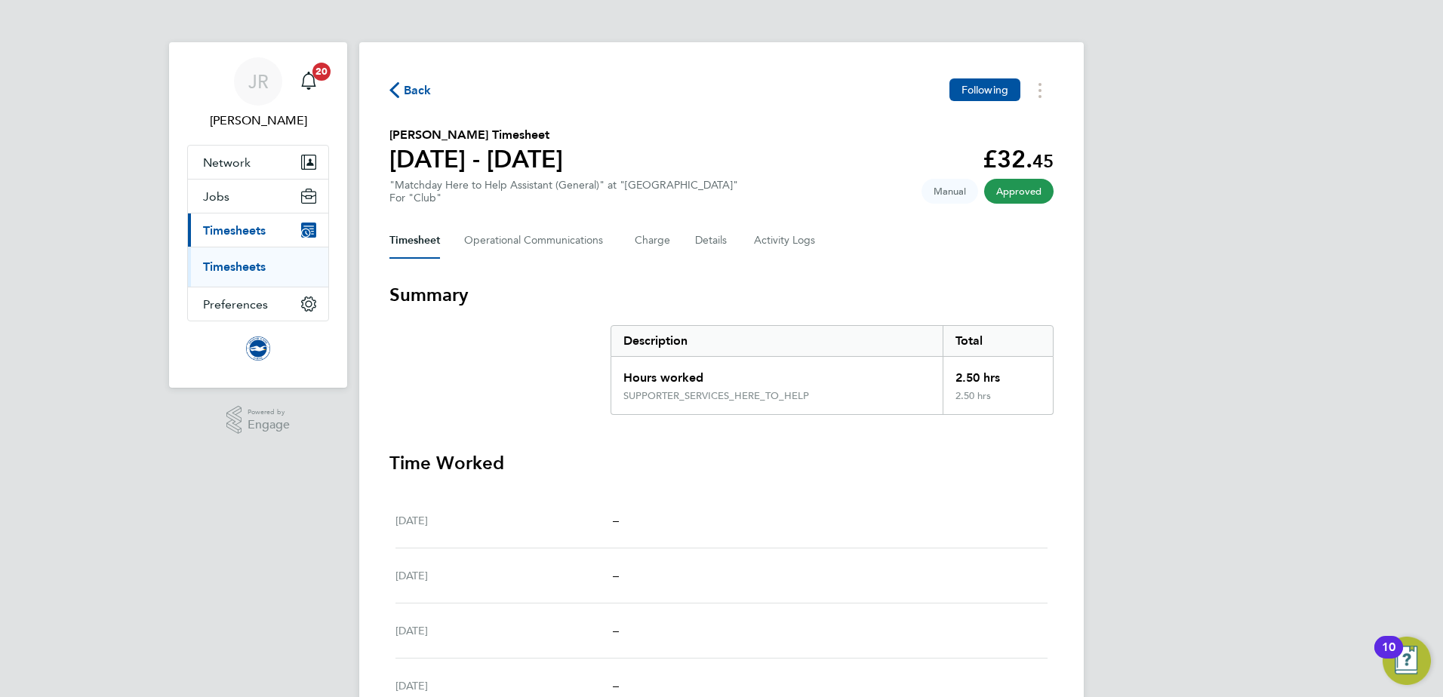
click at [411, 90] on span "Back" at bounding box center [418, 91] width 28 height 18
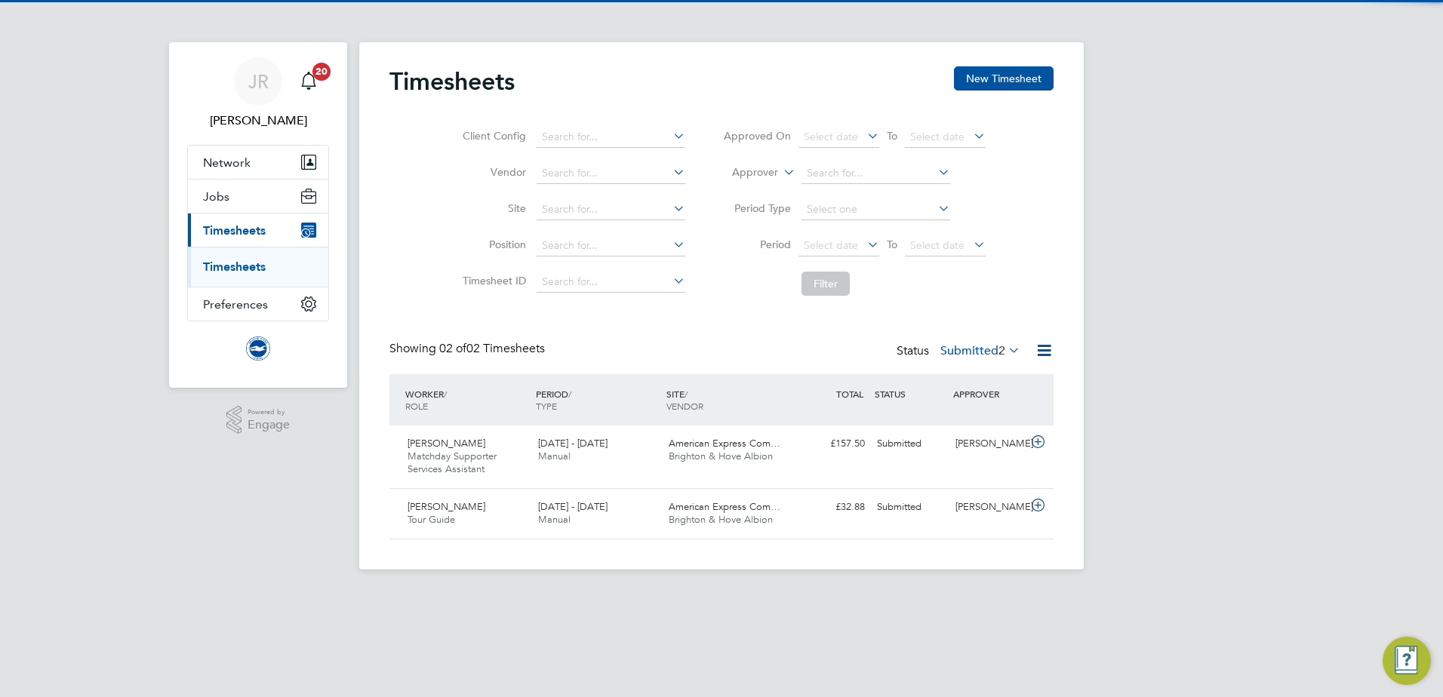
scroll to position [38, 131]
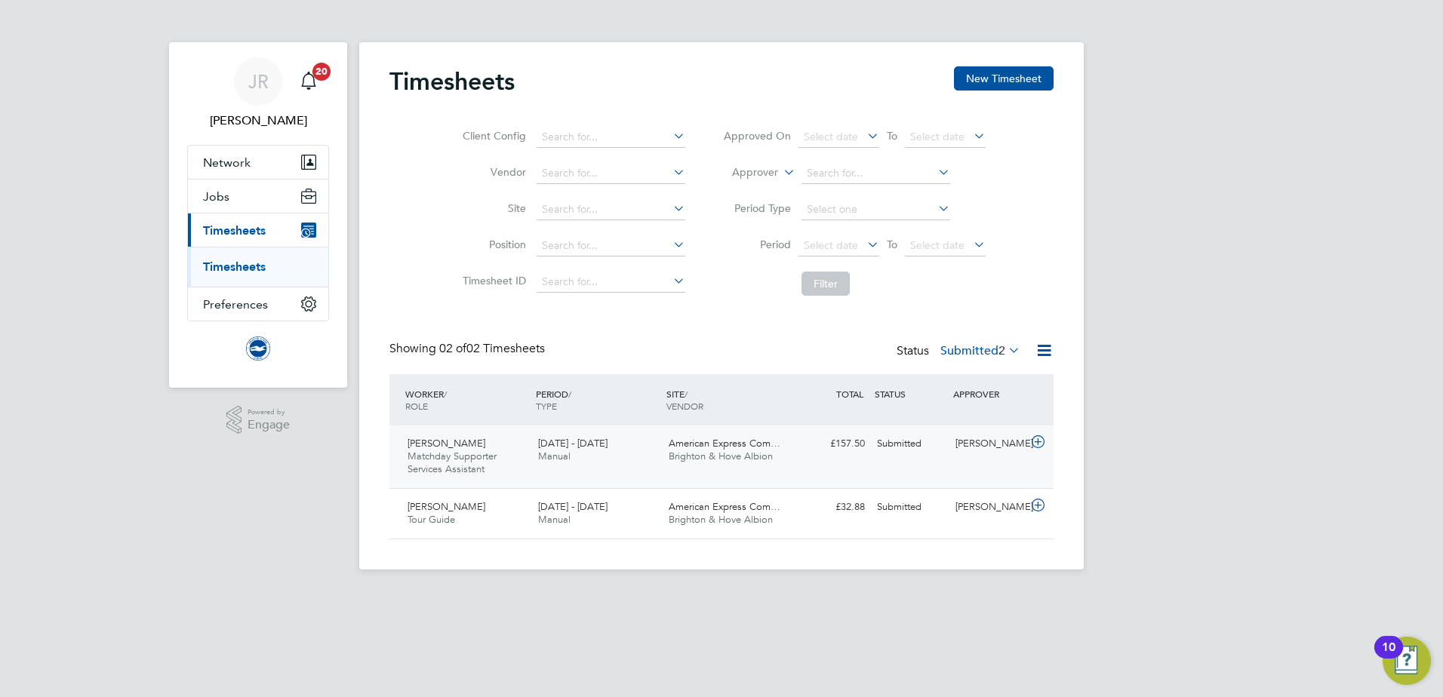
click at [603, 457] on div "[DATE] - [DATE] Manual" at bounding box center [597, 451] width 131 height 38
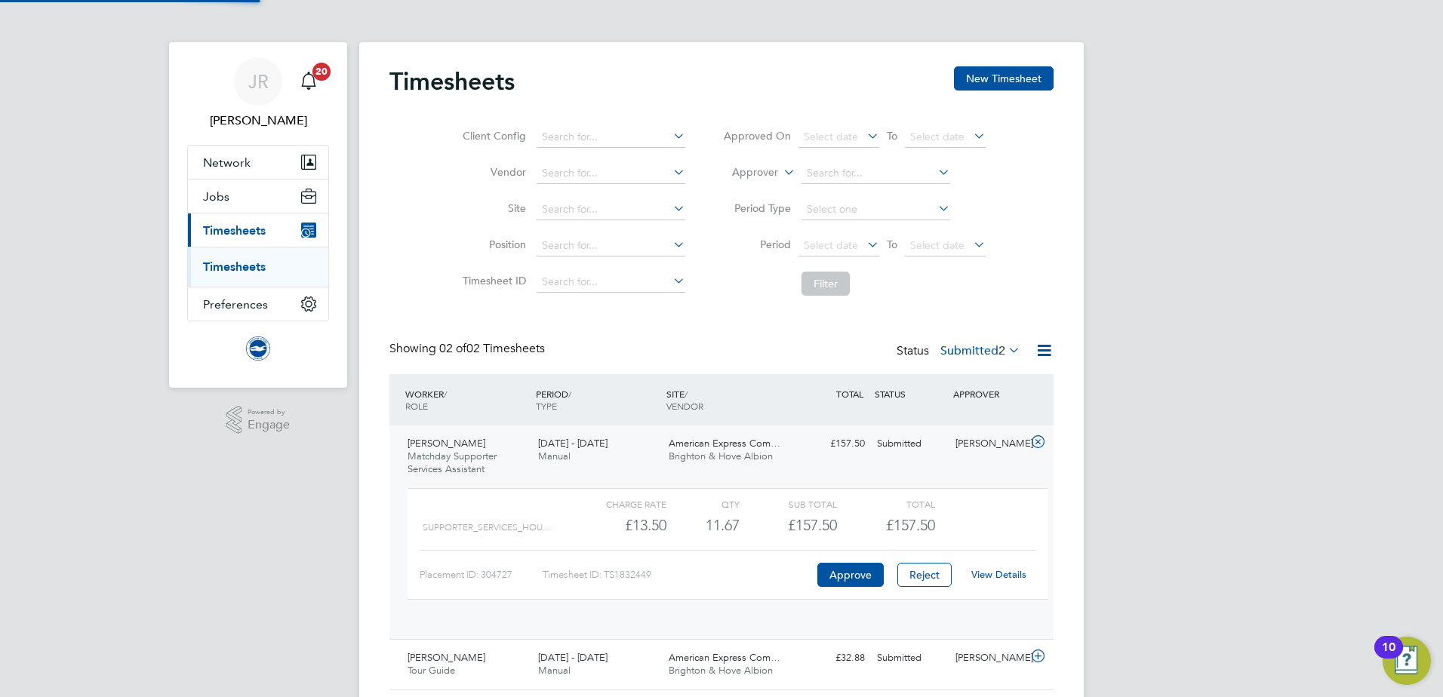
scroll to position [26, 147]
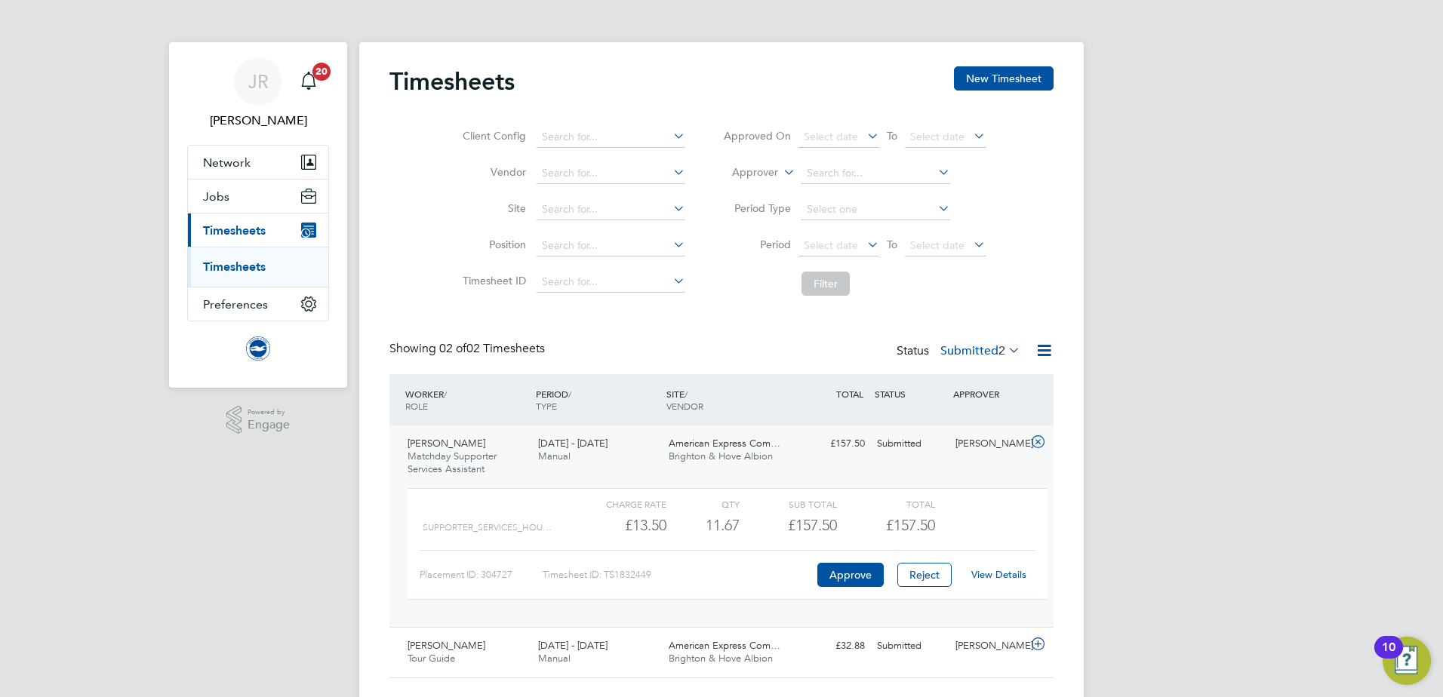
click at [1002, 571] on link "View Details" at bounding box center [999, 574] width 55 height 13
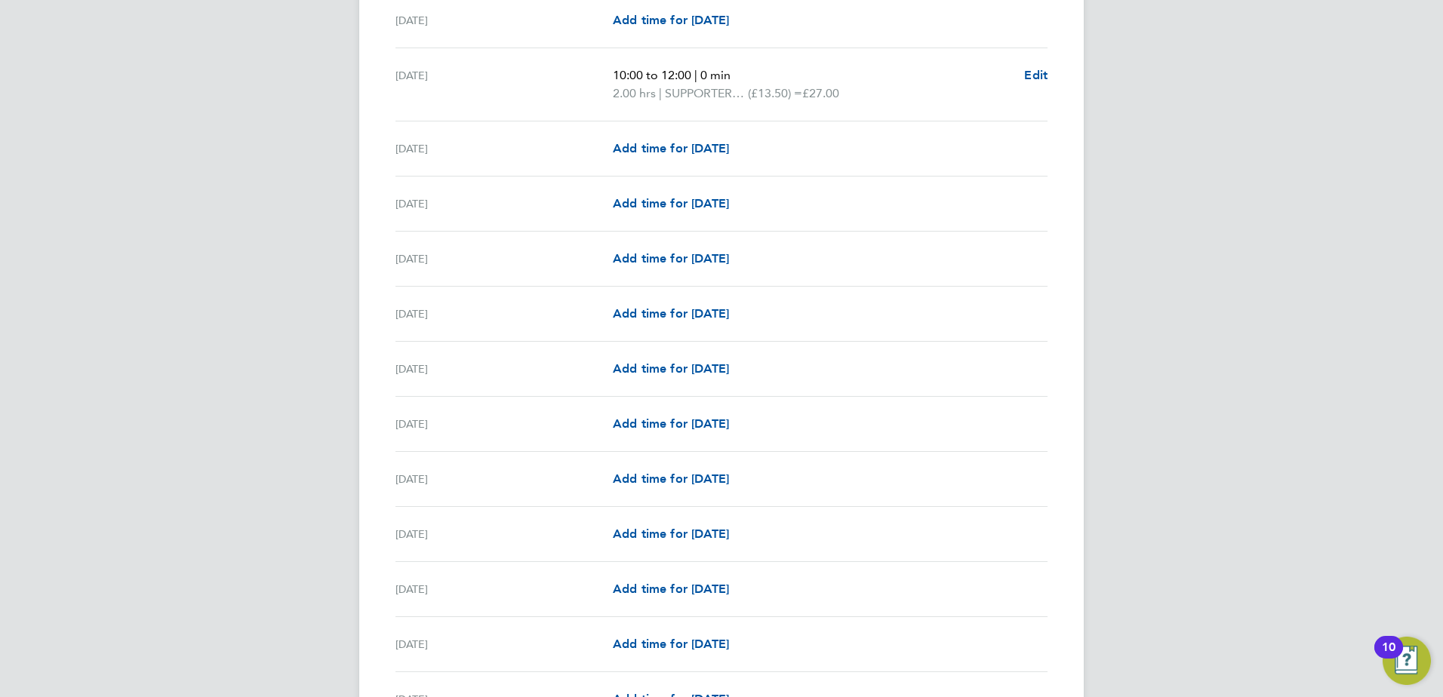
scroll to position [969, 0]
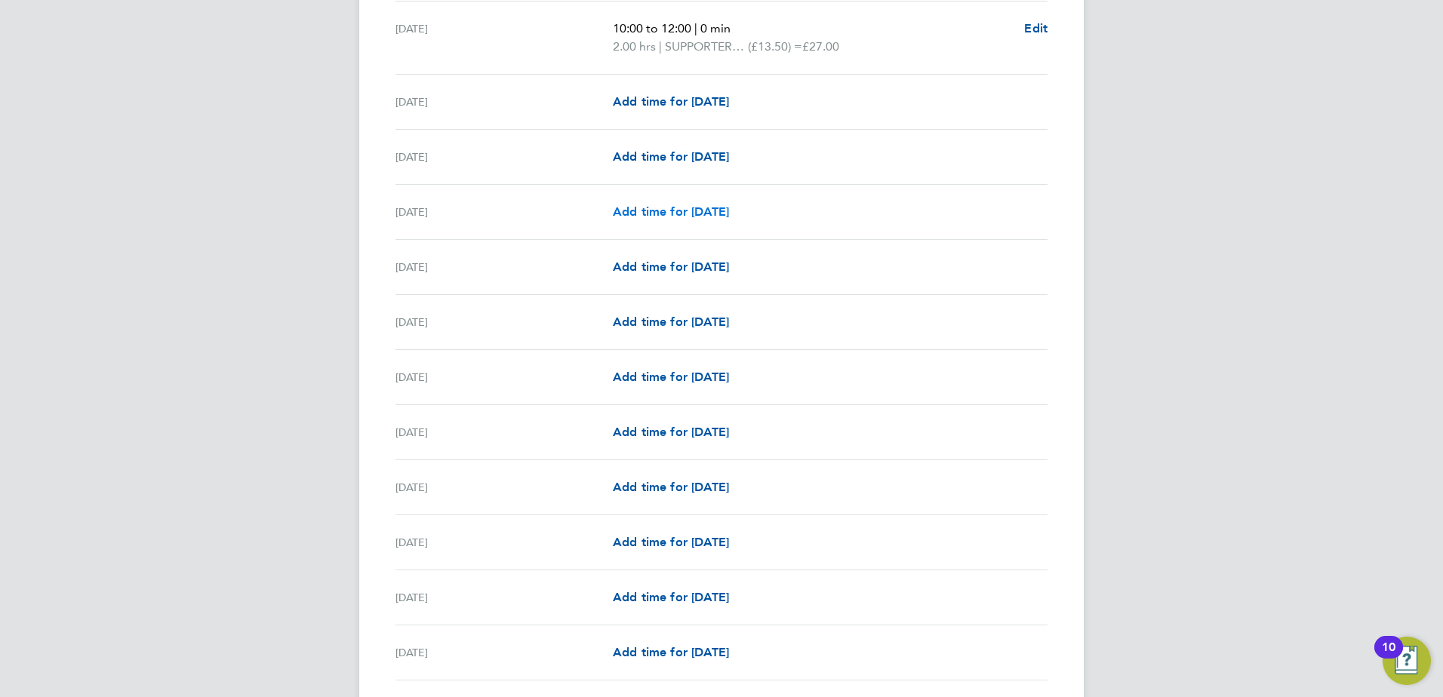
click at [659, 214] on span "Add time for [DATE]" at bounding box center [671, 212] width 116 height 14
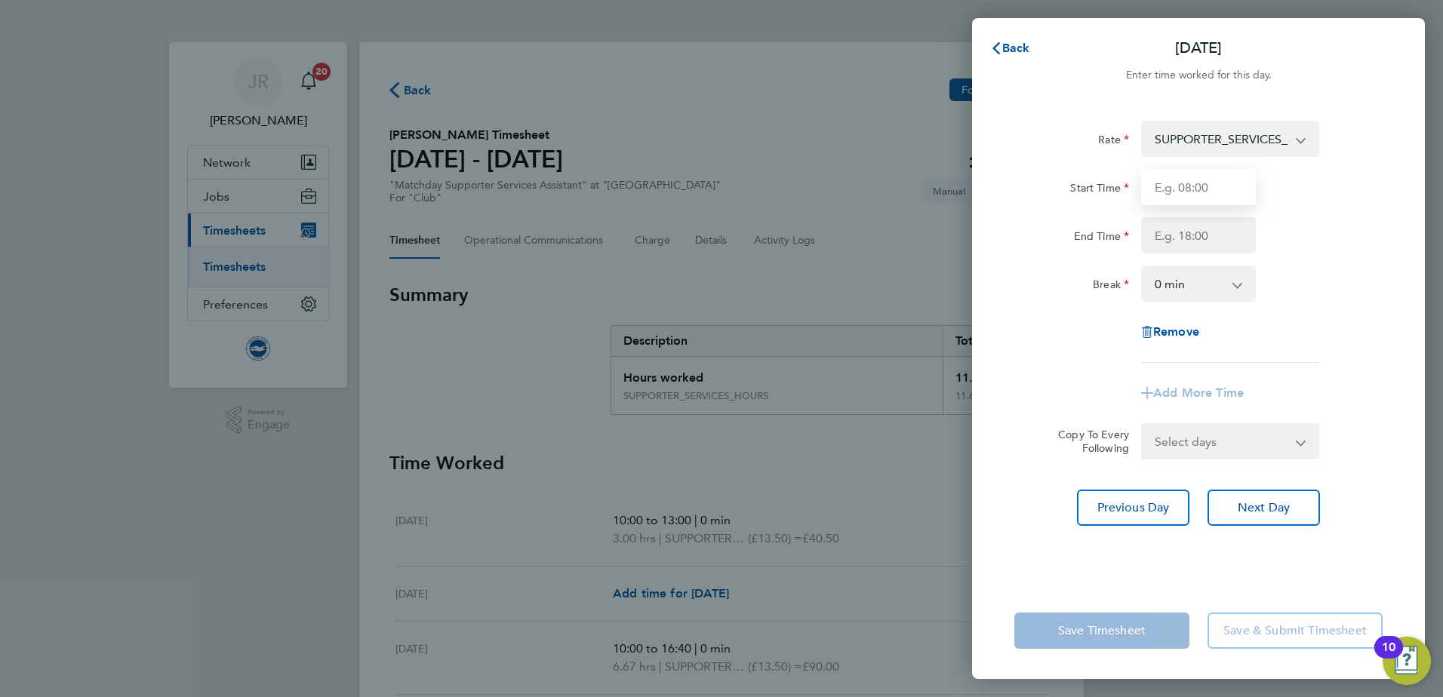
click at [1196, 189] on input "Start Time" at bounding box center [1198, 187] width 115 height 36
type input "11:00"
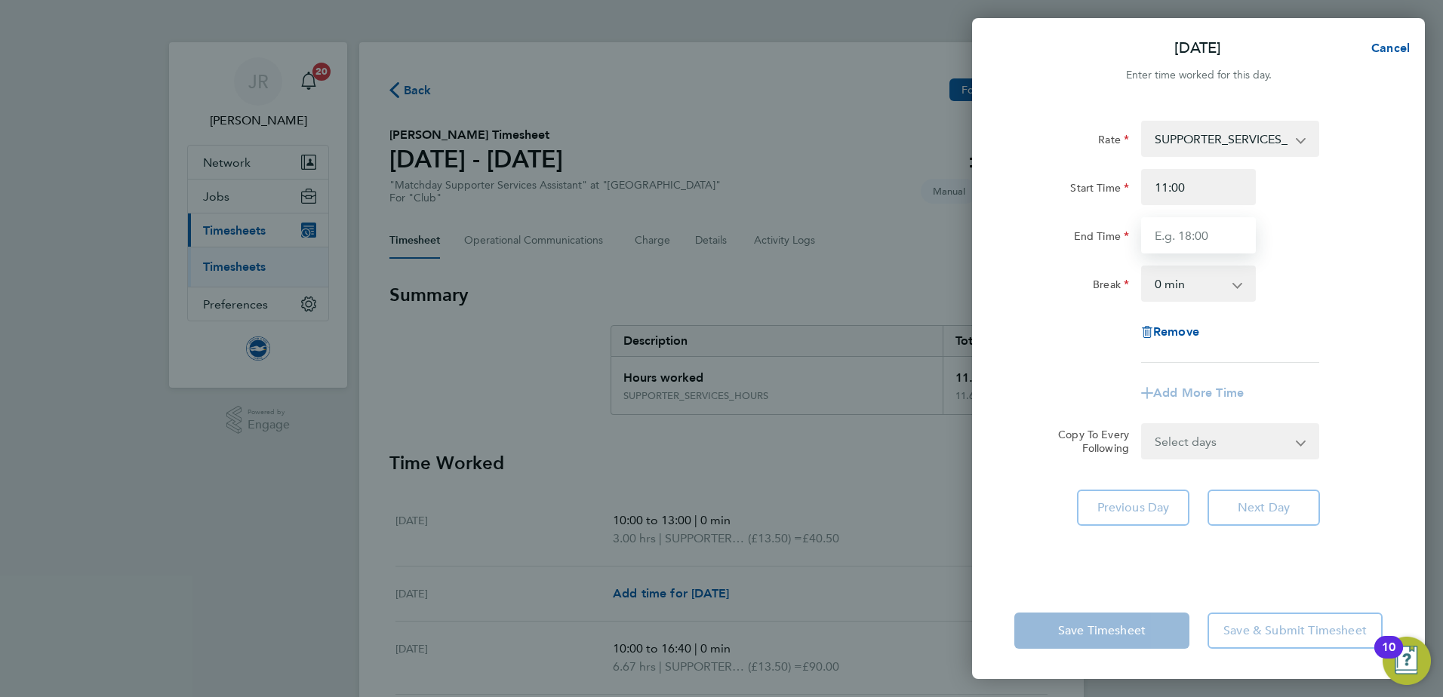
click at [1203, 240] on input "End Time" at bounding box center [1198, 235] width 115 height 36
type input "15:30"
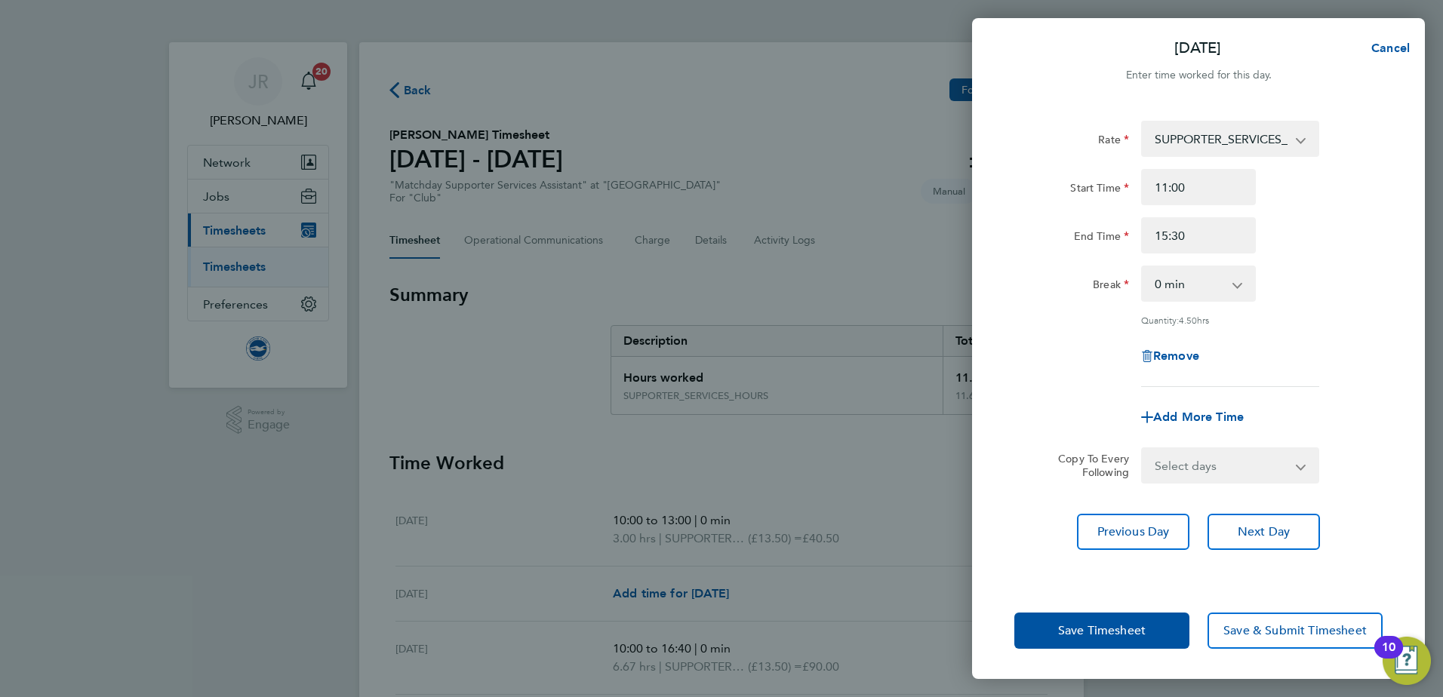
click at [1295, 239] on div "End Time 15:30" at bounding box center [1198, 235] width 380 height 36
click at [1115, 630] on span "Save Timesheet" at bounding box center [1102, 631] width 88 height 15
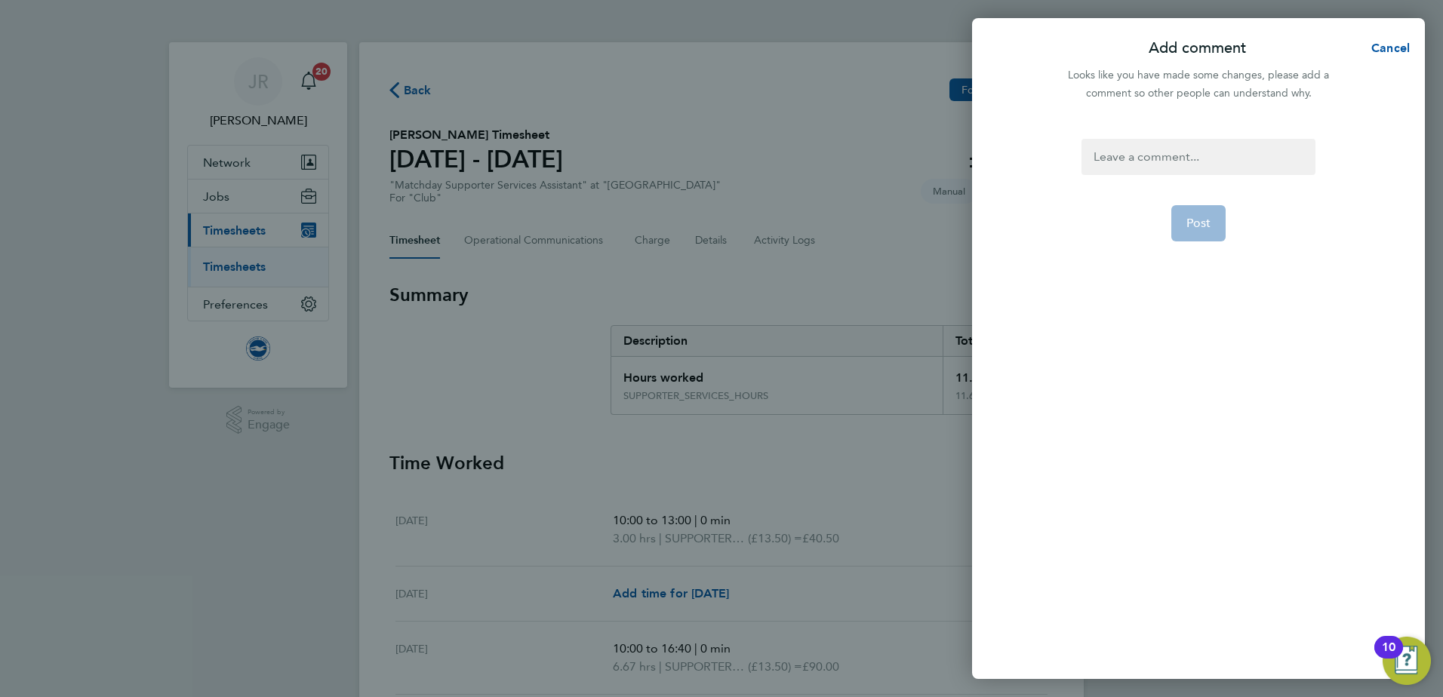
click at [1172, 135] on div "Post" at bounding box center [1198, 400] width 453 height 559
click at [1165, 153] on div at bounding box center [1198, 157] width 233 height 36
click at [1165, 154] on div at bounding box center [1198, 157] width 233 height 36
click at [1187, 220] on span "Post" at bounding box center [1199, 223] width 25 height 15
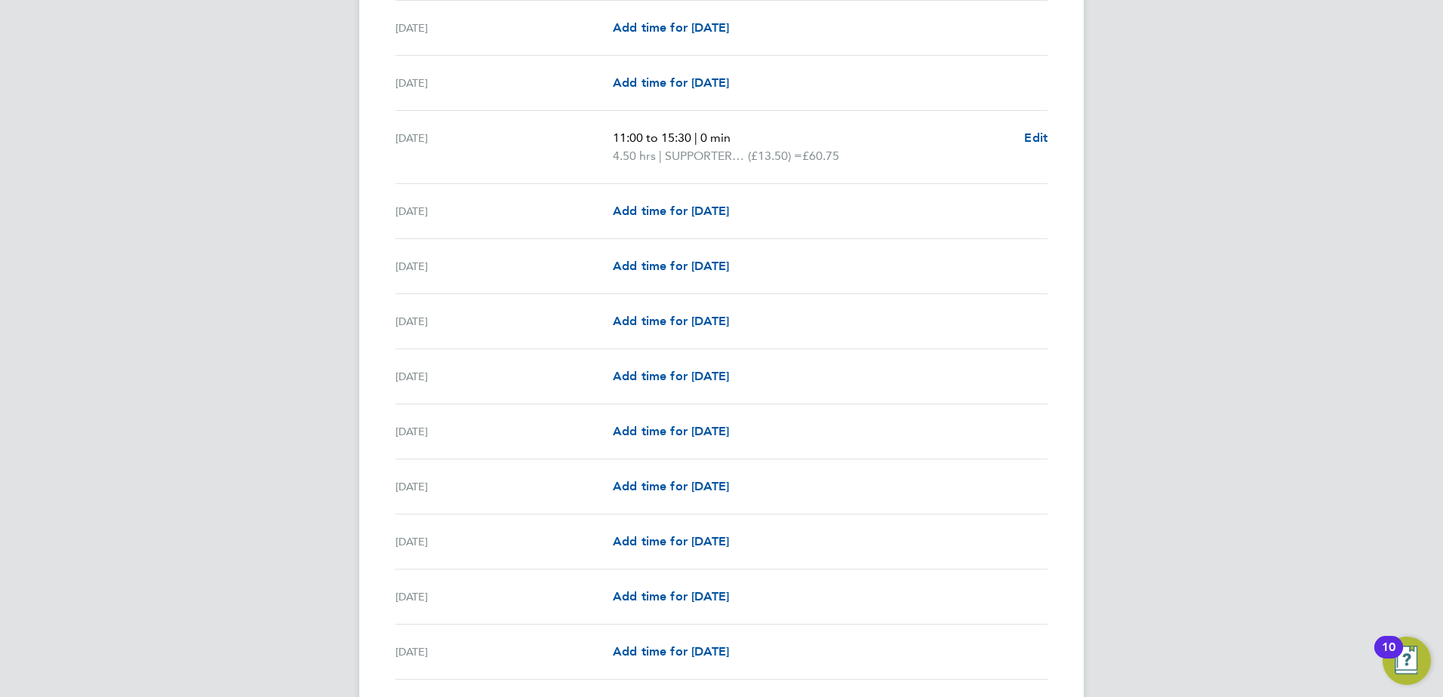
scroll to position [1214, 0]
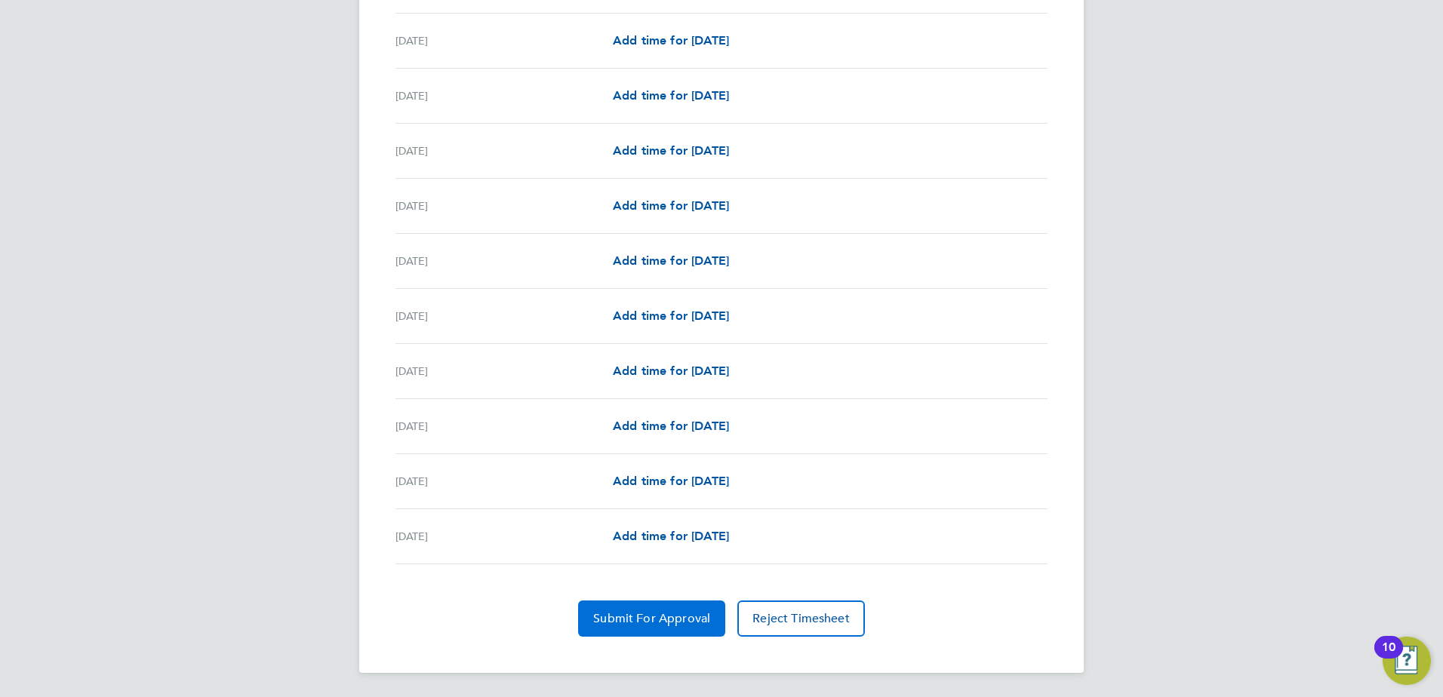
click at [668, 620] on span "Submit For Approval" at bounding box center [651, 618] width 117 height 15
click at [704, 611] on span "Approve Timesheet" at bounding box center [651, 618] width 111 height 15
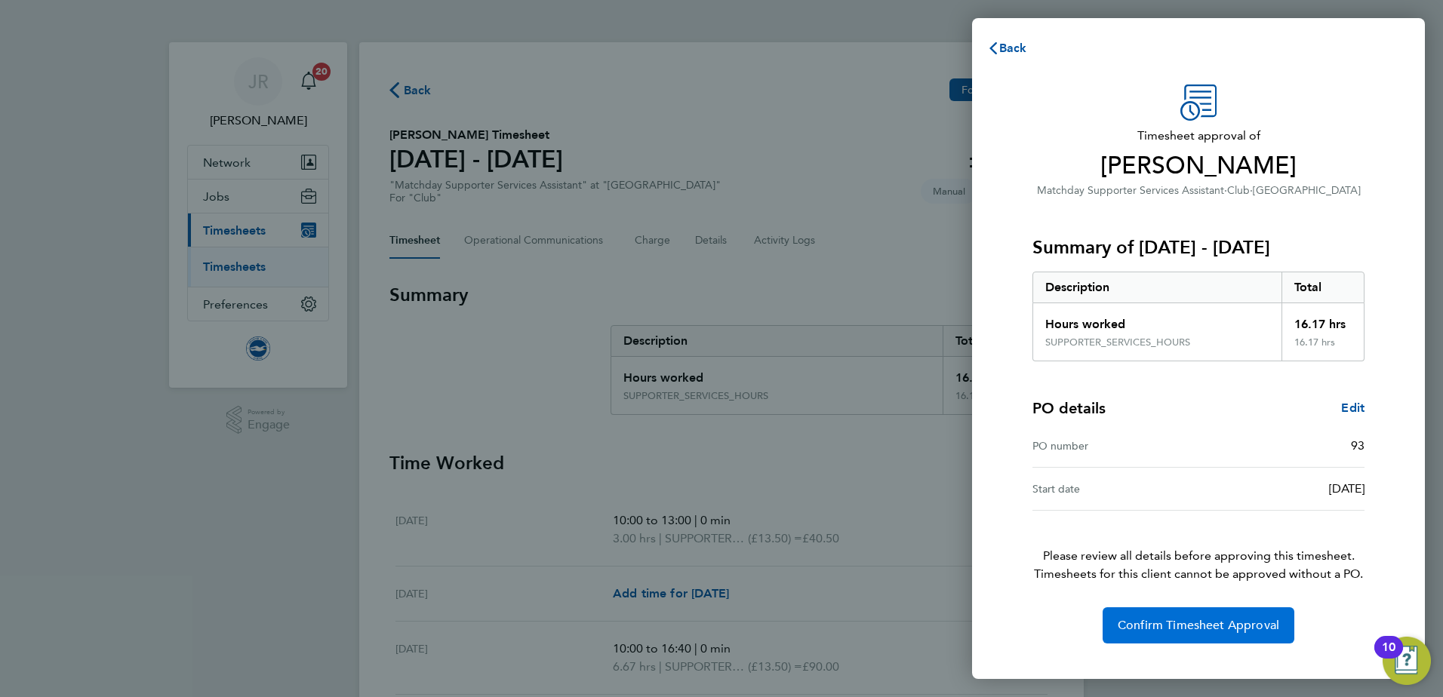
click at [1187, 635] on button "Confirm Timesheet Approval" at bounding box center [1199, 626] width 192 height 36
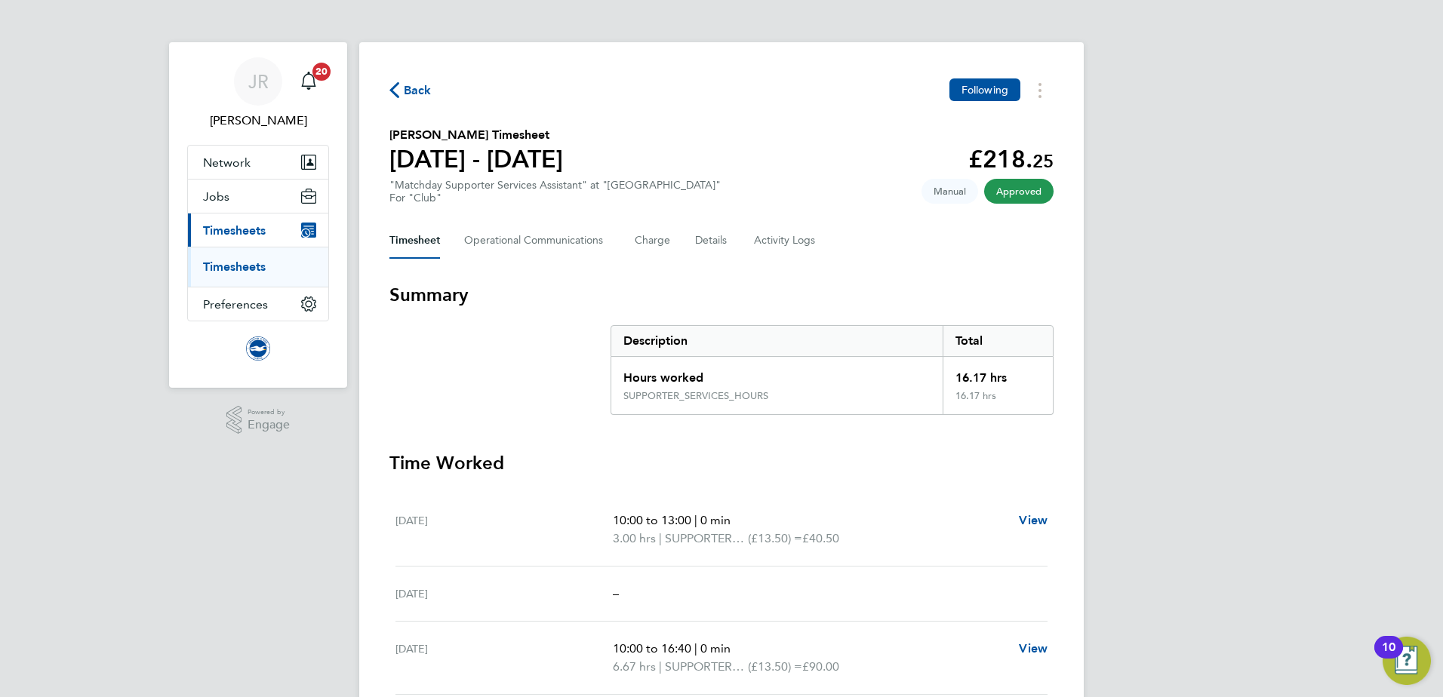
click at [406, 89] on span "Back" at bounding box center [418, 91] width 28 height 18
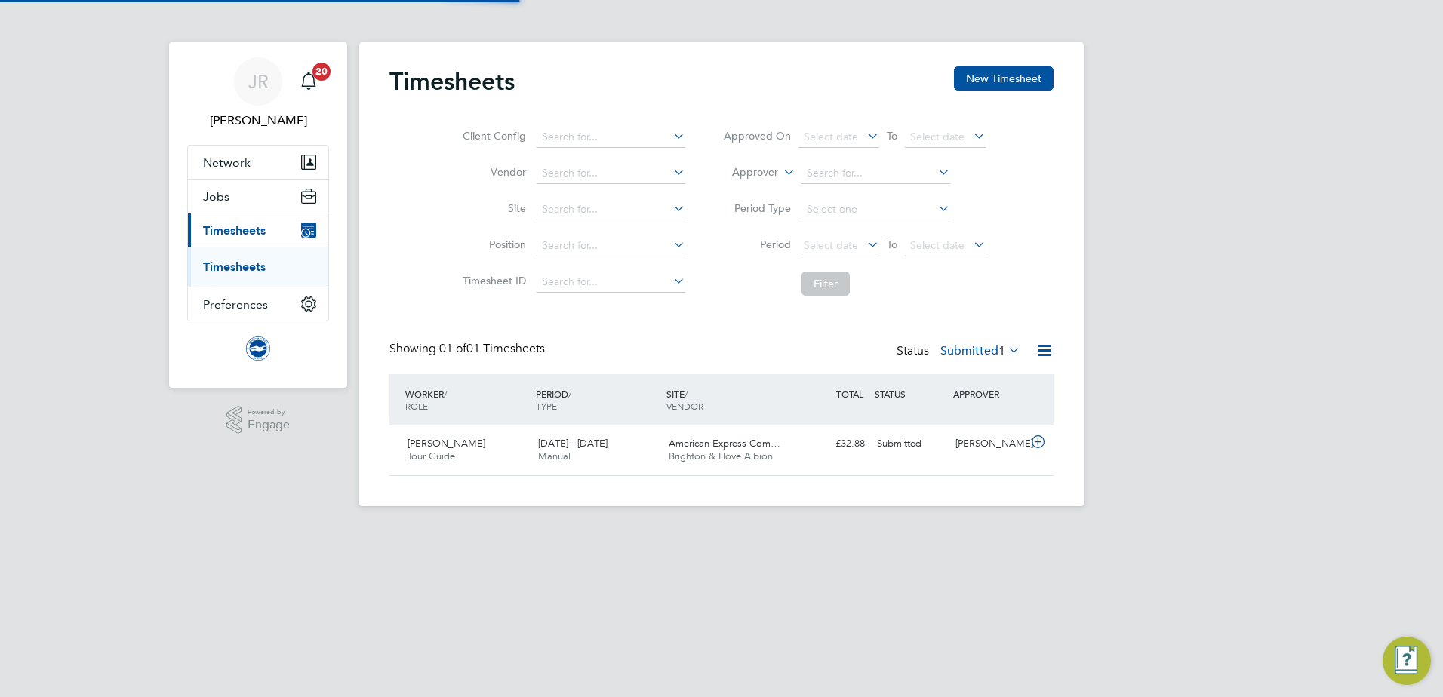
scroll to position [38, 131]
